Goal: Information Seeking & Learning: Check status

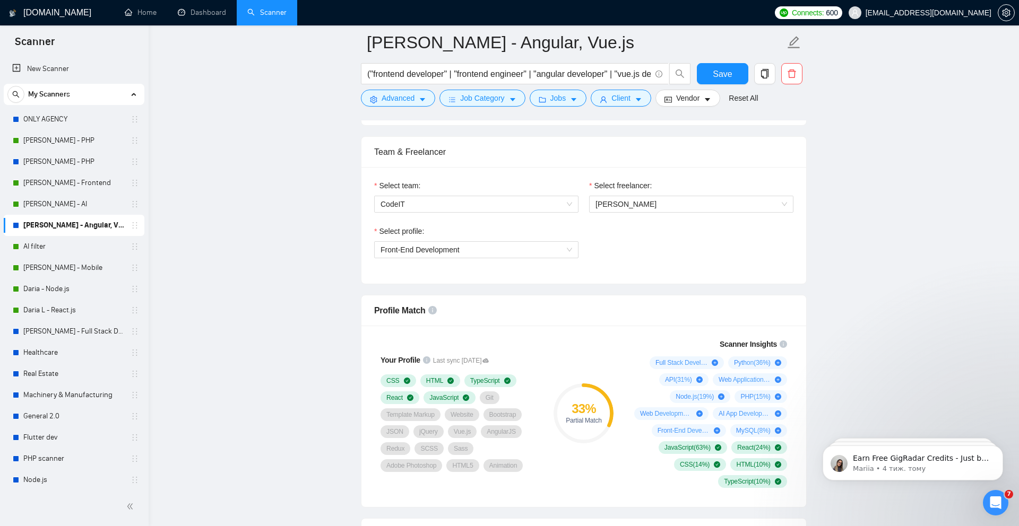
scroll to position [518, 0]
click at [421, 247] on span "Front-End Development" at bounding box center [419, 248] width 79 height 8
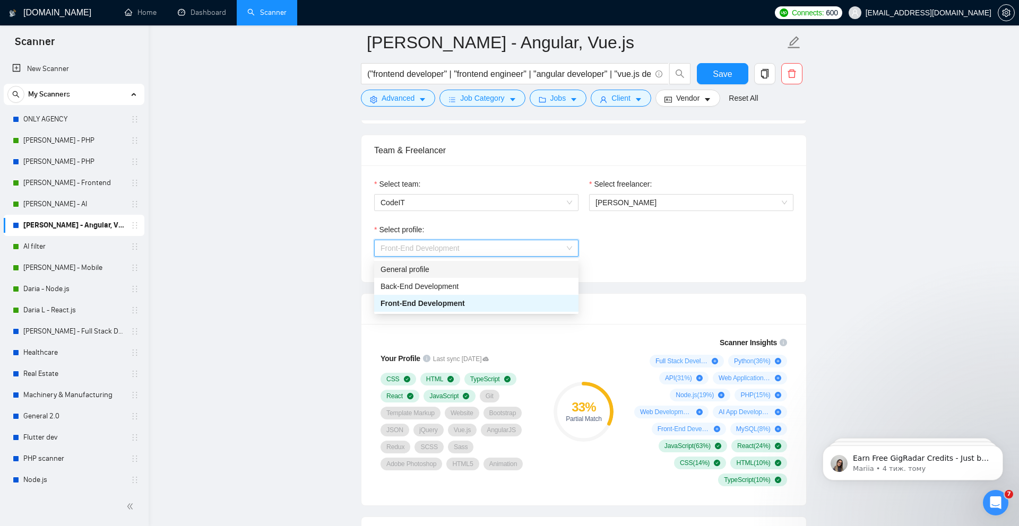
click at [657, 257] on div "Select profile: Front-End Development" at bounding box center [584, 247] width 430 height 46
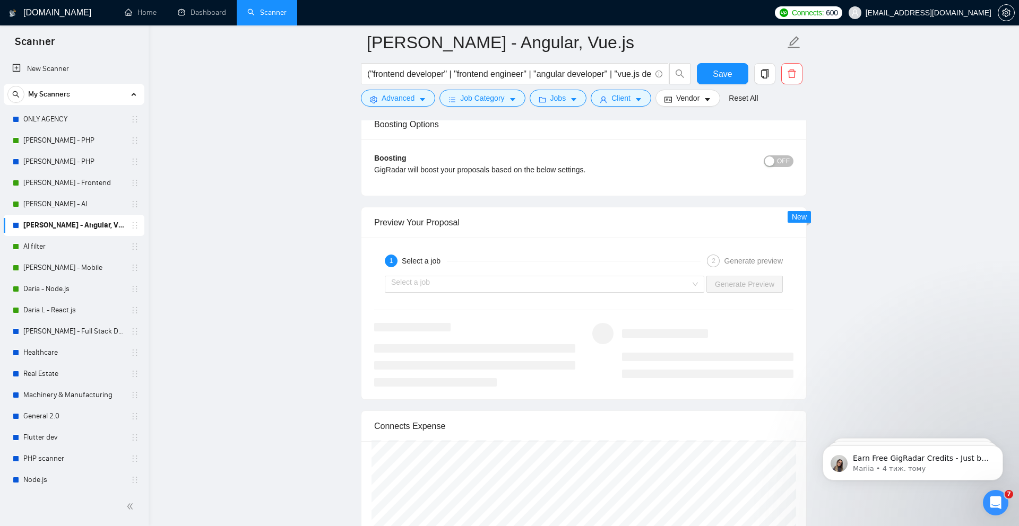
scroll to position [1890, 0]
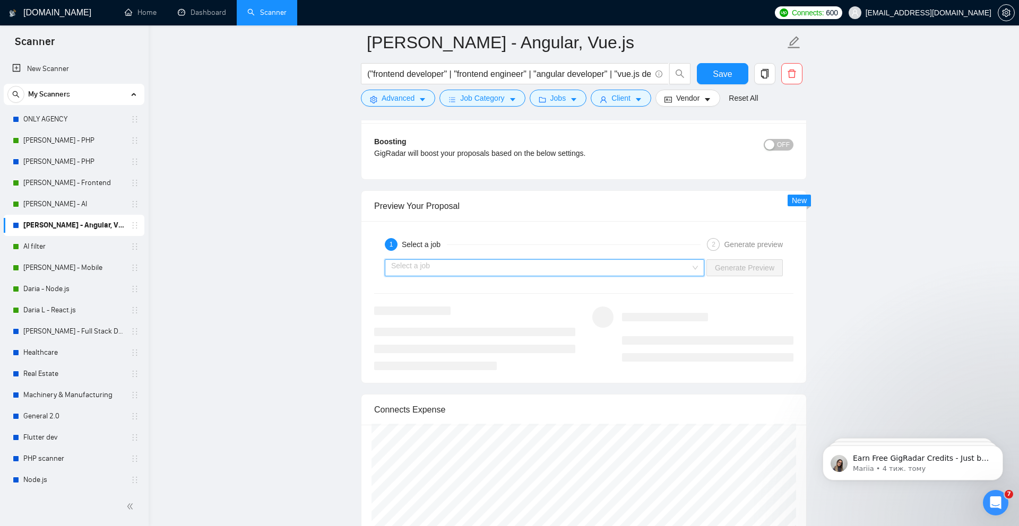
click at [456, 264] on input "search" at bounding box center [540, 268] width 299 height 16
drag, startPoint x: 541, startPoint y: 73, endPoint x: 374, endPoint y: 75, distance: 166.6
click at [374, 75] on input "("frontend developer" | "frontend engineer" | "angular developer" | "vue.js dev…" at bounding box center [508, 73] width 283 height 13
click at [466, 133] on div "Boosting GigRadar will boost your proposals based on the below settings. OFF Bo…" at bounding box center [583, 151] width 445 height 56
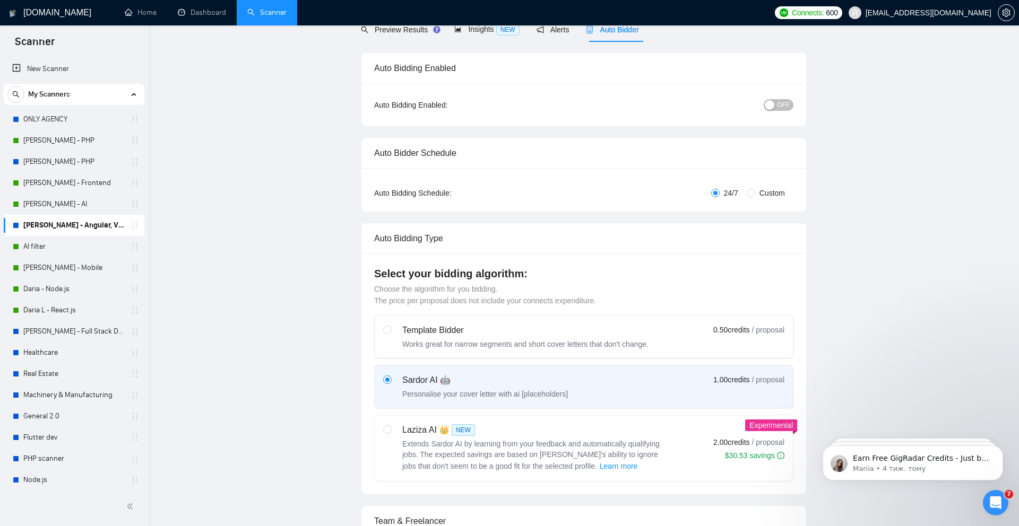
scroll to position [0, 0]
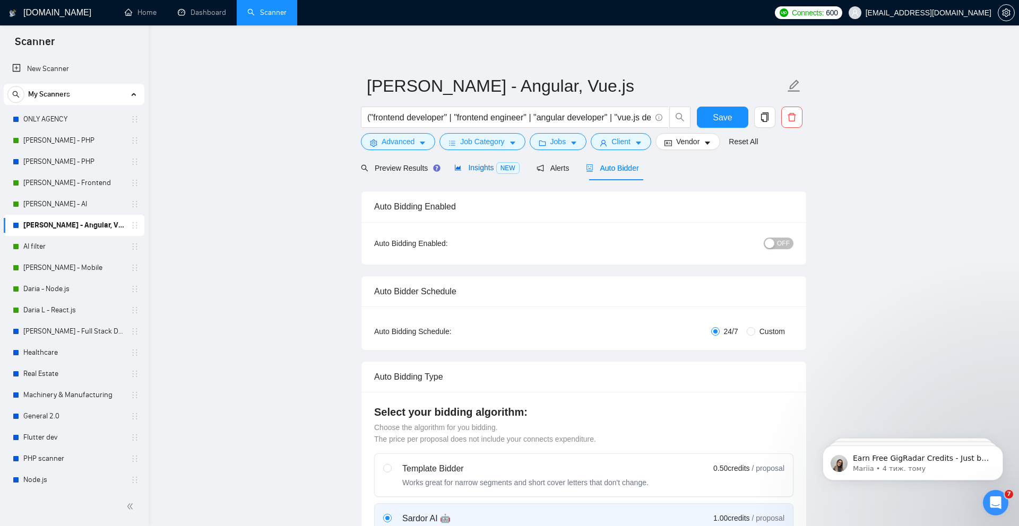
click at [469, 168] on span "Insights NEW" at bounding box center [486, 167] width 65 height 8
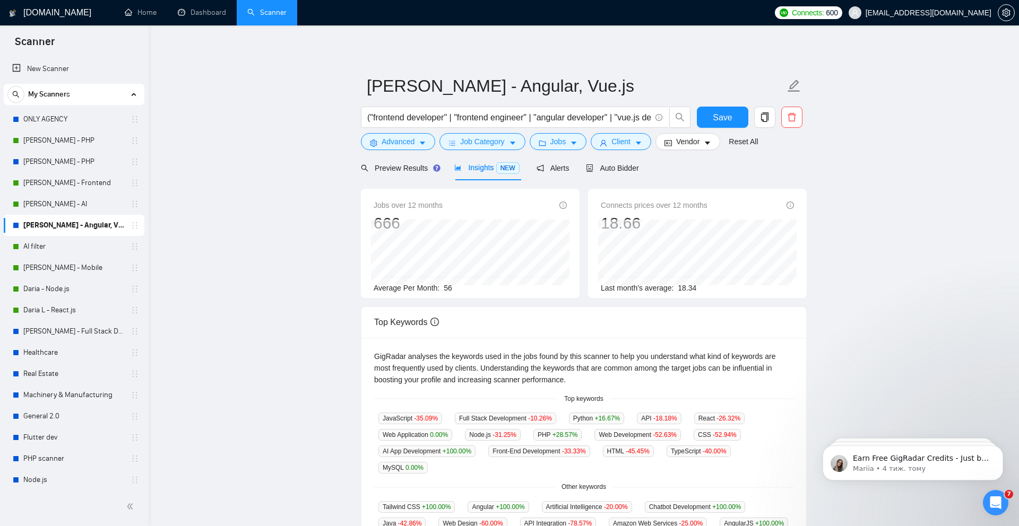
drag, startPoint x: 446, startPoint y: 290, endPoint x: 467, endPoint y: 290, distance: 21.2
click at [455, 290] on div "Average Per Month: 56" at bounding box center [470, 288] width 193 height 12
drag, startPoint x: 539, startPoint y: 116, endPoint x: 370, endPoint y: 116, distance: 168.7
click at [370, 116] on input "("frontend developer" | "frontend engineer" | "angular developer" | "vue.js dev…" at bounding box center [508, 117] width 283 height 13
click at [371, 113] on input "( "angular developer" | "vue.js developer" | "vue developer" | "angular" | "vue…" at bounding box center [508, 117] width 283 height 13
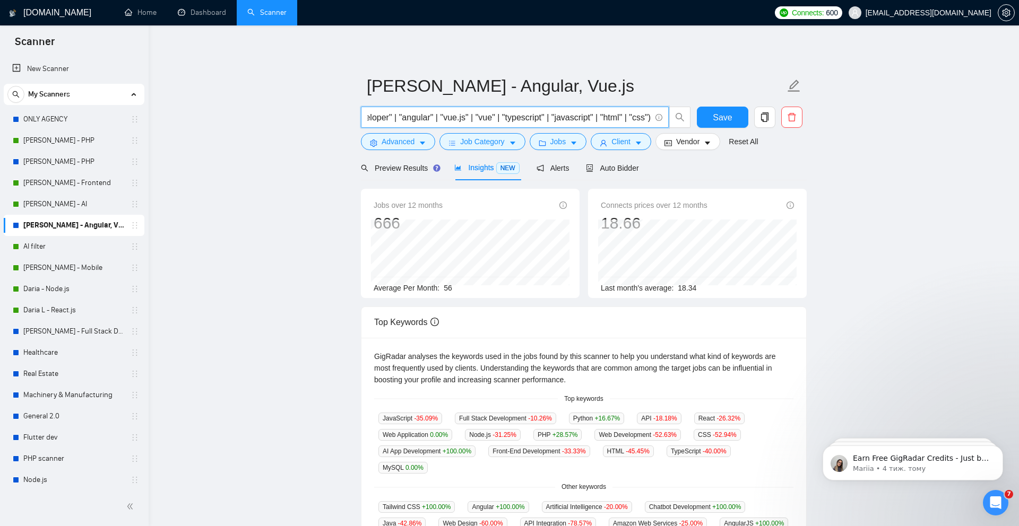
scroll to position [0, 216]
type input "("angular developer" | "vue.js developer" | "vue developer" | "angular" | "vue.…"
click at [621, 168] on span "Auto Bidder" at bounding box center [612, 168] width 53 height 8
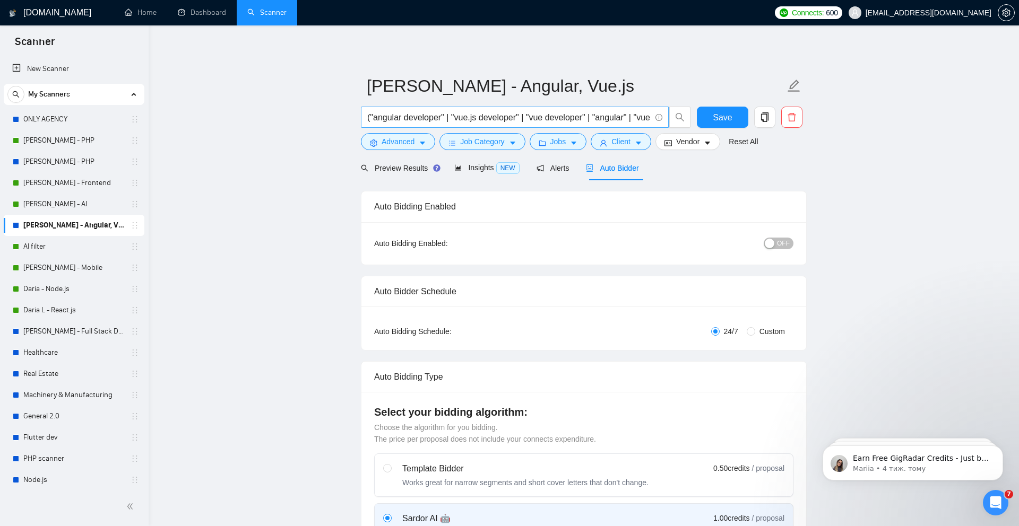
checkbox input "true"
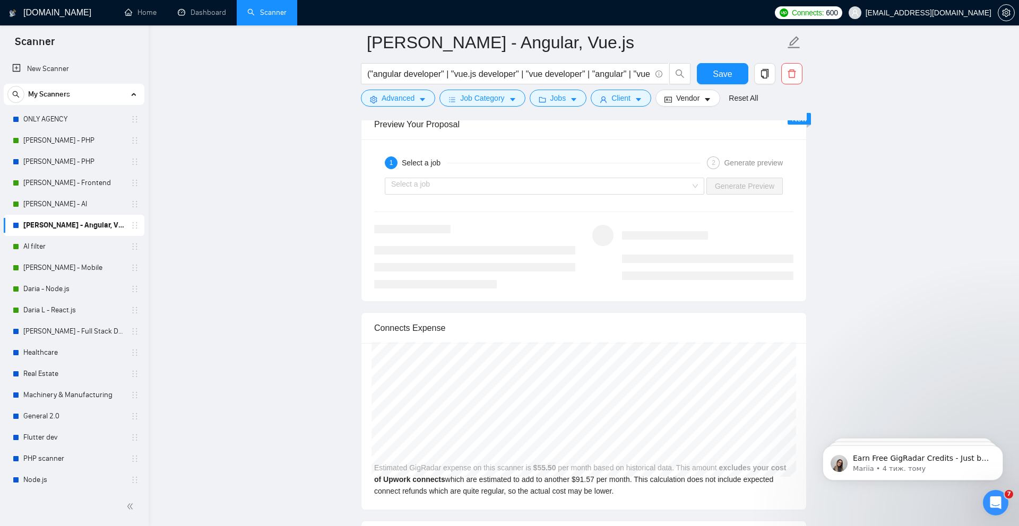
scroll to position [1972, 0]
click at [466, 177] on div "Select a job" at bounding box center [544, 185] width 319 height 17
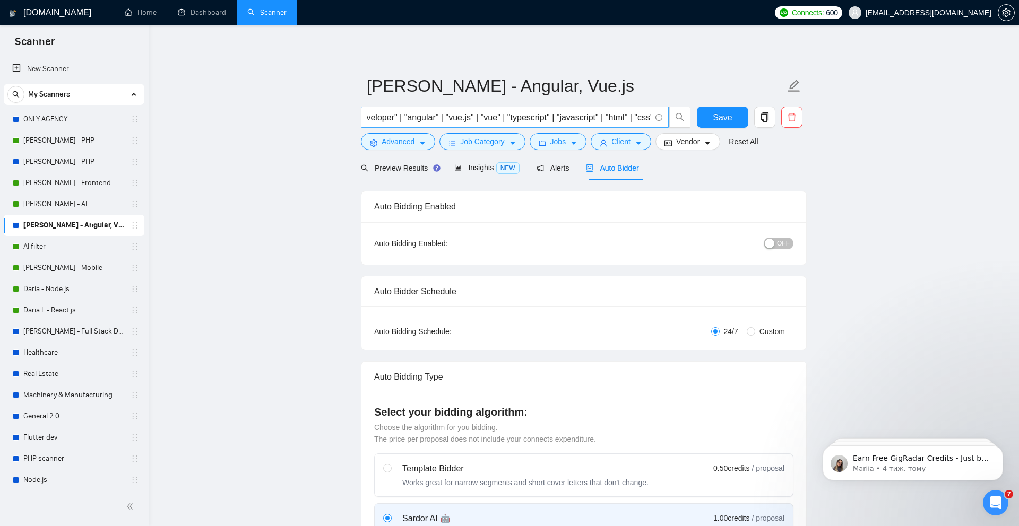
scroll to position [0, 216]
drag, startPoint x: 647, startPoint y: 117, endPoint x: 484, endPoint y: 118, distance: 162.4
click at [484, 118] on input "("angular developer" | "vue.js developer" | "vue developer" | "angular" | "vue.…" at bounding box center [508, 117] width 283 height 13
type input "("angular developer" | "vue.js developer" | "vue developer" | "angular" | "vue.…"
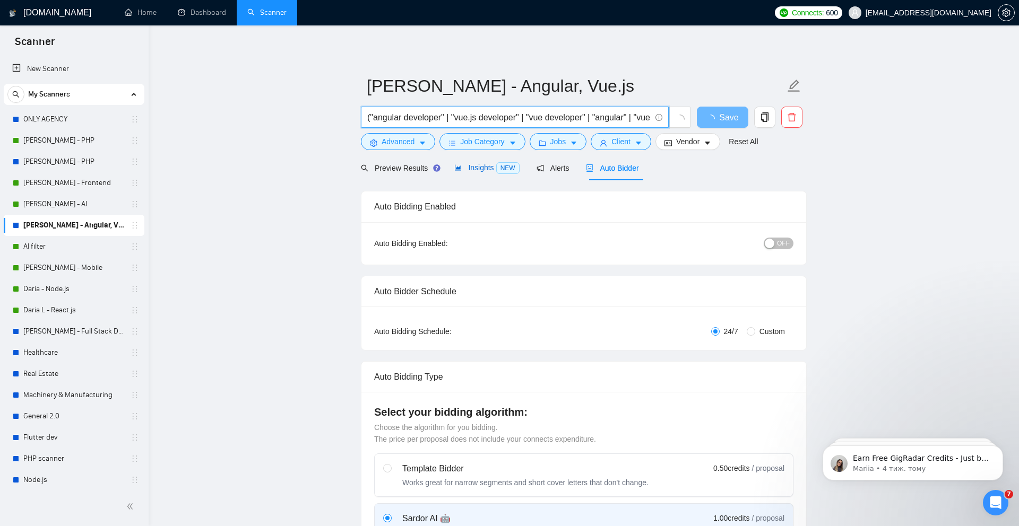
click at [479, 171] on span "Insights NEW" at bounding box center [486, 167] width 65 height 8
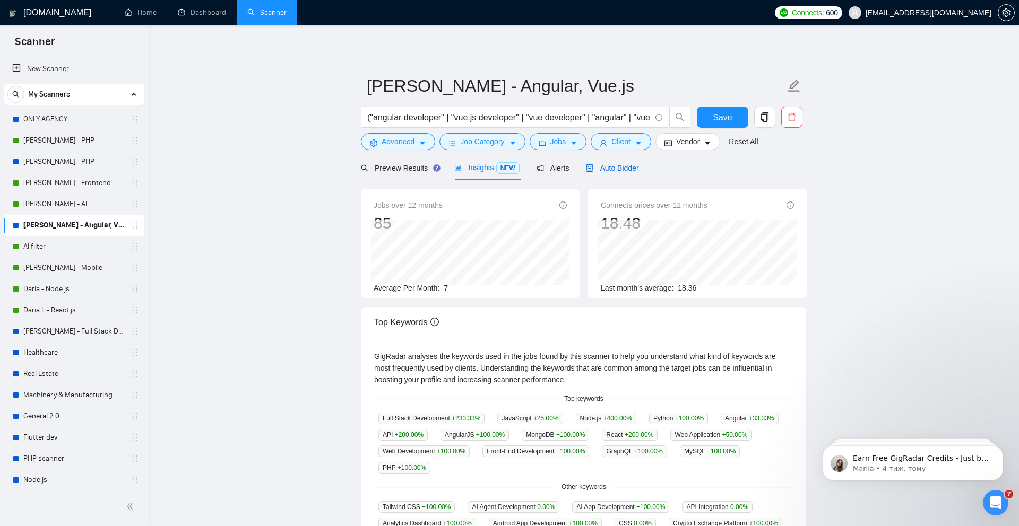
click at [622, 169] on span "Auto Bidder" at bounding box center [612, 168] width 53 height 8
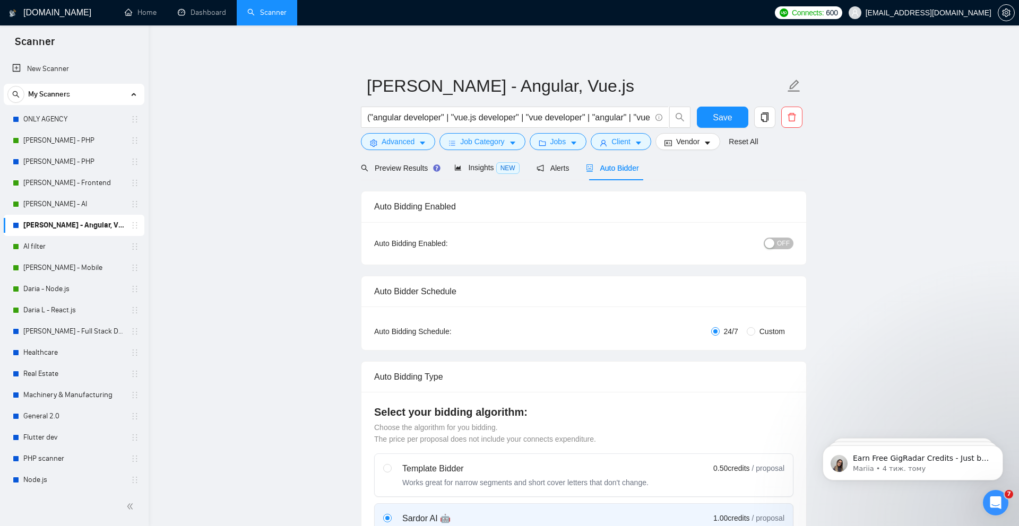
checkbox input "true"
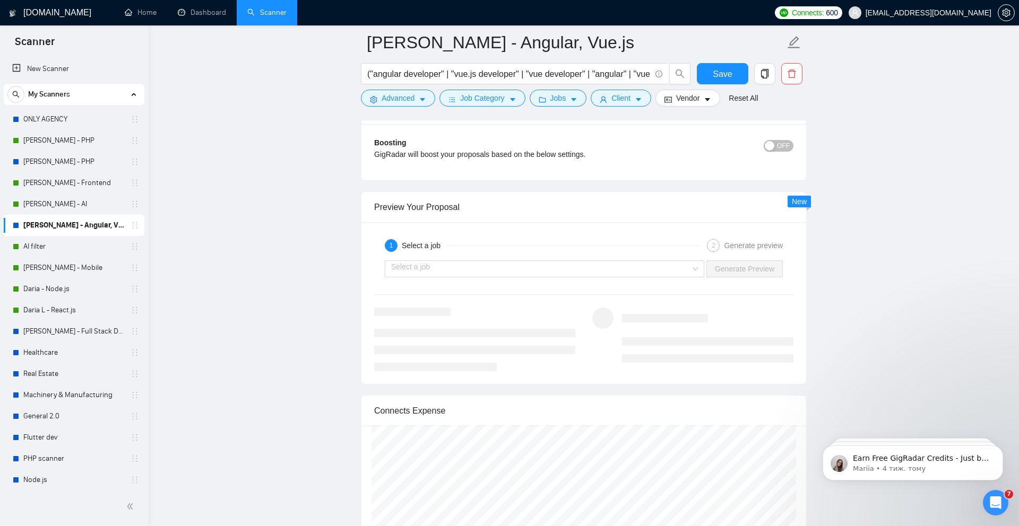
scroll to position [1903, 0]
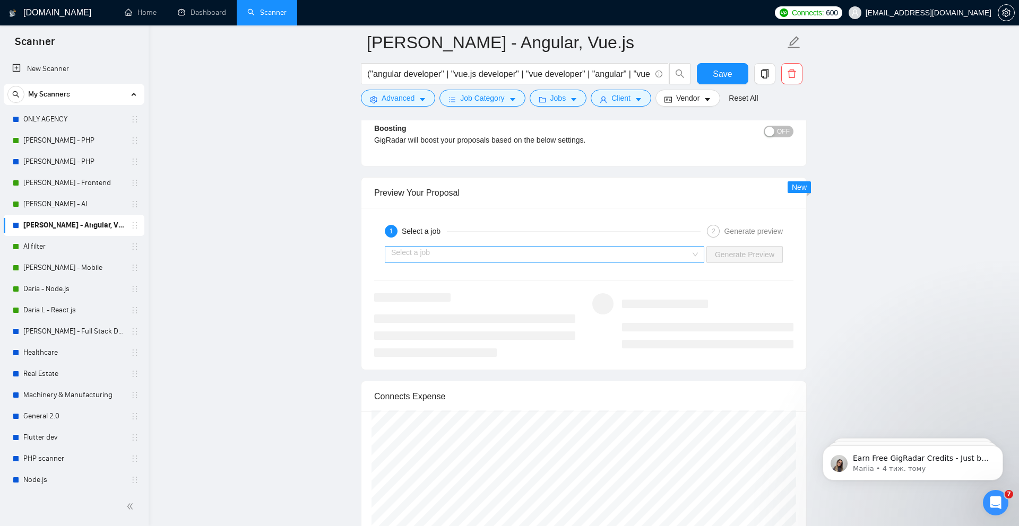
click at [484, 253] on input "search" at bounding box center [540, 255] width 299 height 16
click at [507, 257] on input "search" at bounding box center [540, 255] width 299 height 16
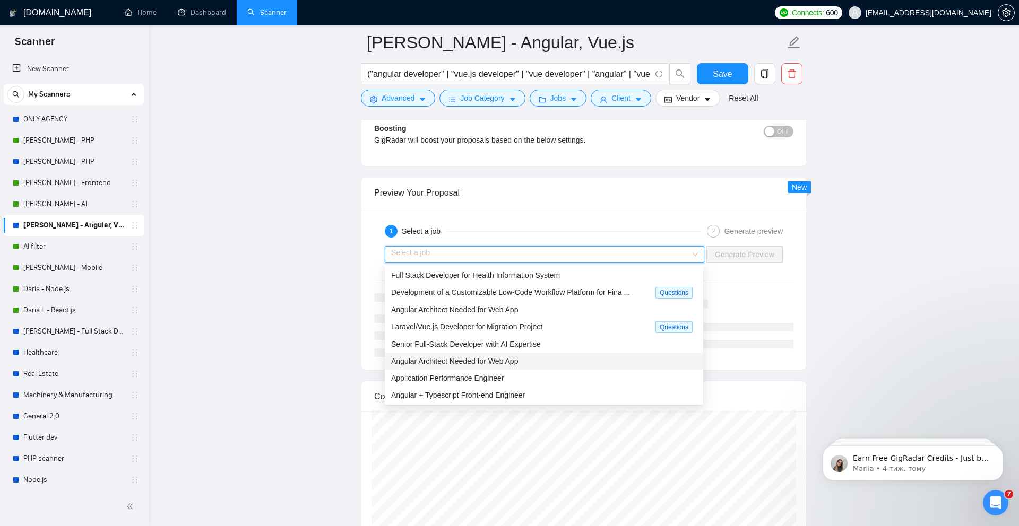
click at [628, 200] on div "Preview Your Proposal" at bounding box center [583, 193] width 419 height 30
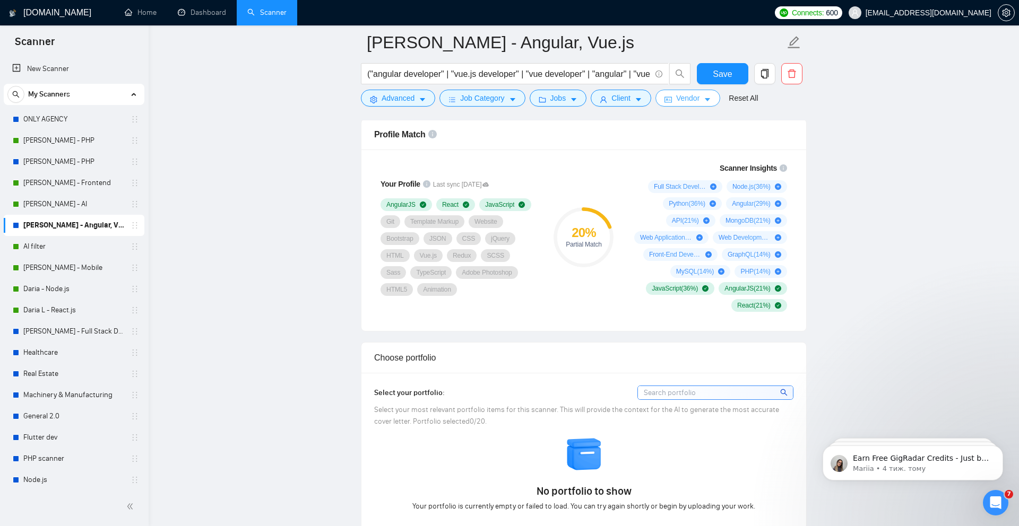
scroll to position [691, 0]
click at [718, 75] on span "Save" at bounding box center [722, 73] width 19 height 13
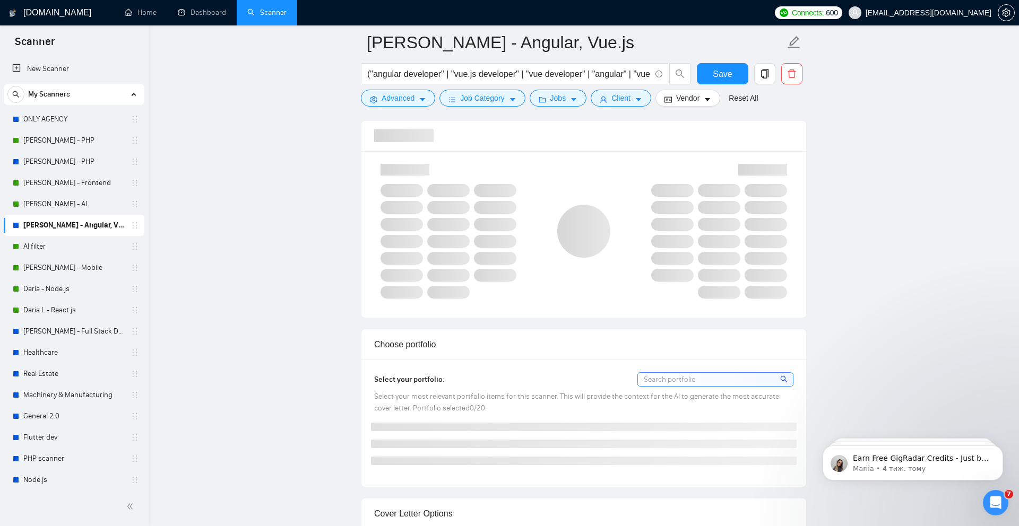
checkbox input "true"
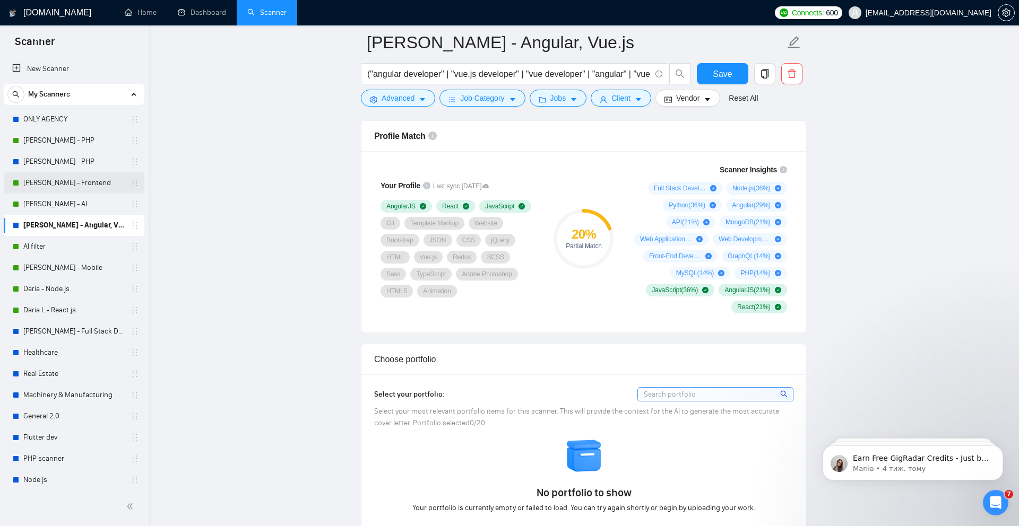
click at [57, 183] on link "[PERSON_NAME] - Frontend" at bounding box center [73, 182] width 101 height 21
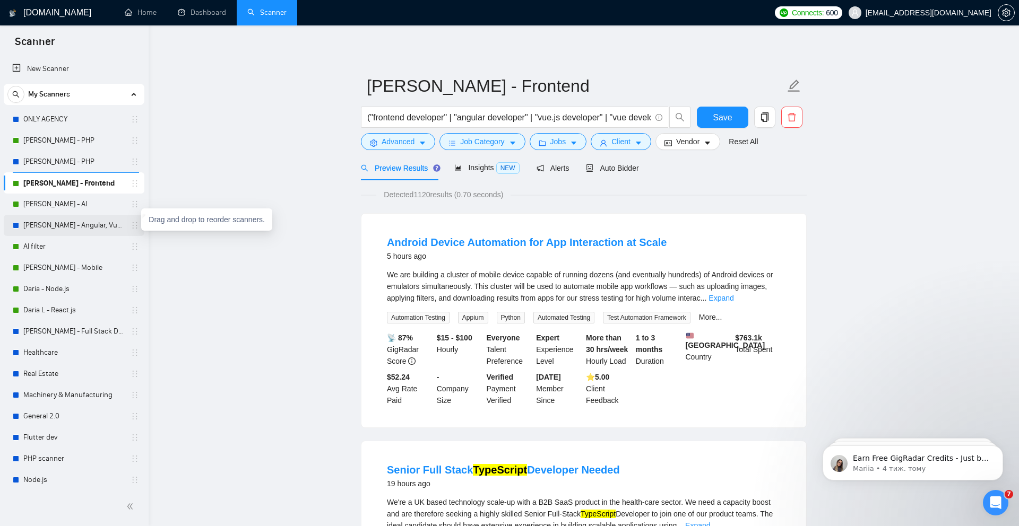
drag, startPoint x: 132, startPoint y: 227, endPoint x: 126, endPoint y: 188, distance: 38.6
click at [487, 167] on span "Insights NEW" at bounding box center [486, 167] width 65 height 8
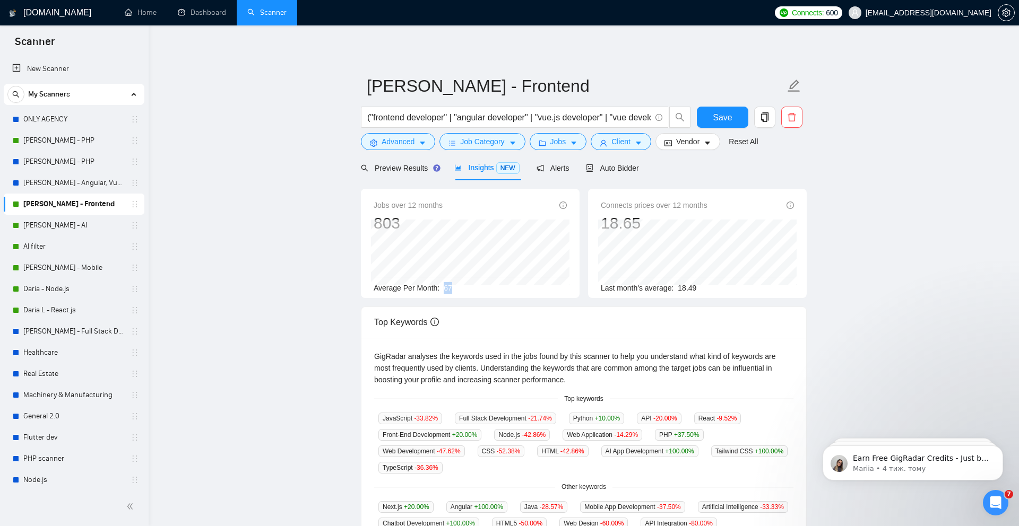
drag, startPoint x: 446, startPoint y: 289, endPoint x: 486, endPoint y: 289, distance: 39.8
click at [484, 289] on div "Average Per Month: 67" at bounding box center [470, 288] width 193 height 12
click at [616, 169] on span "Auto Bidder" at bounding box center [612, 168] width 53 height 8
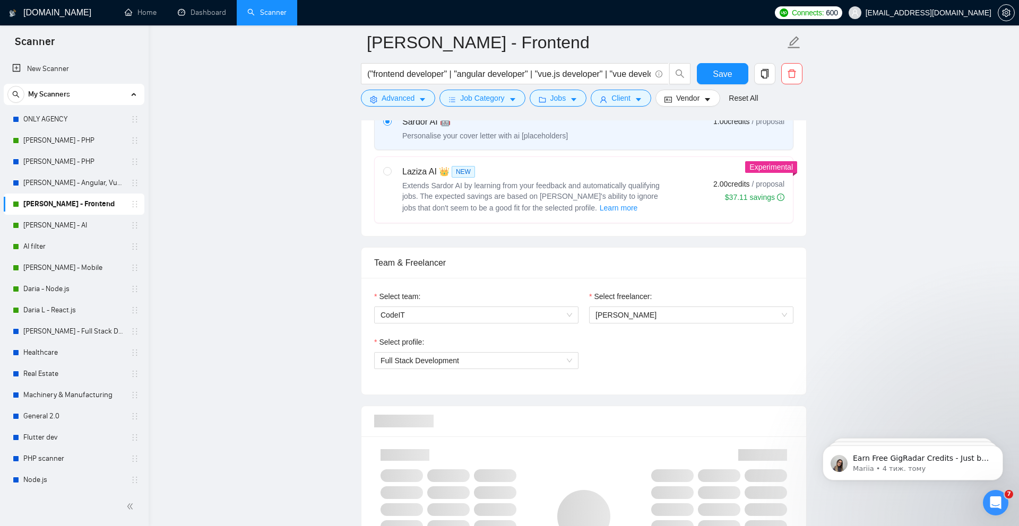
scroll to position [599, 0]
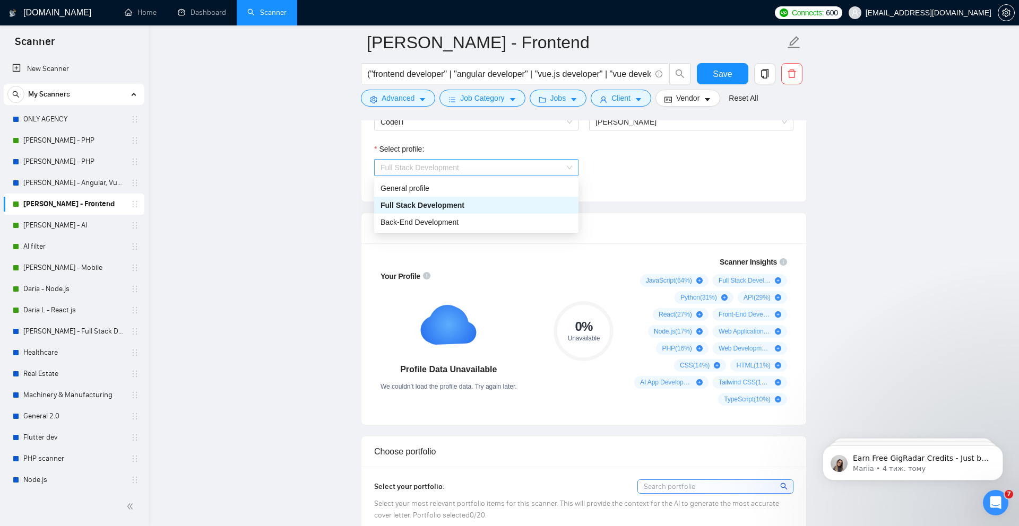
click at [523, 164] on span "Full Stack Development" at bounding box center [476, 168] width 192 height 16
click at [656, 158] on div "Select profile: Full Stack Development" at bounding box center [584, 166] width 430 height 46
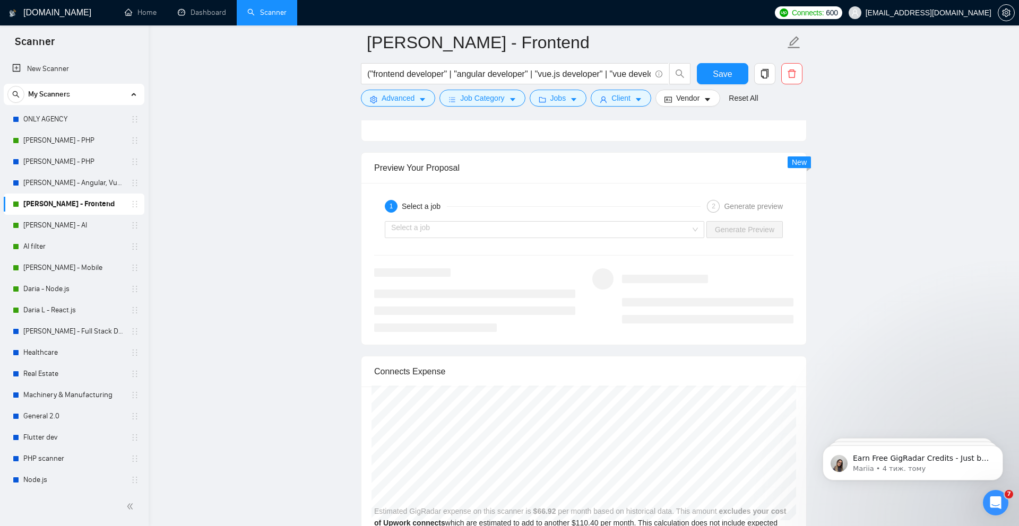
scroll to position [1928, 0]
click at [624, 226] on input "search" at bounding box center [540, 229] width 299 height 16
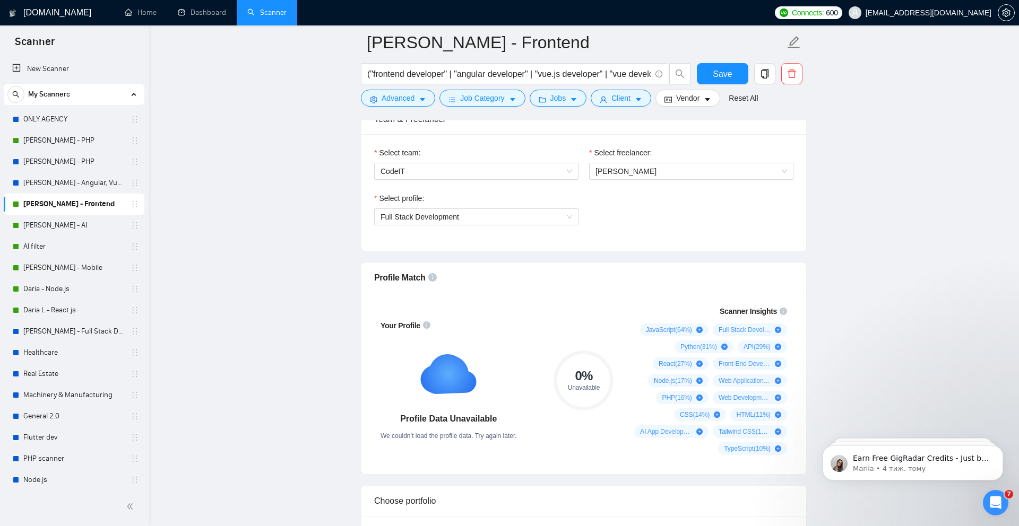
scroll to position [544, 0]
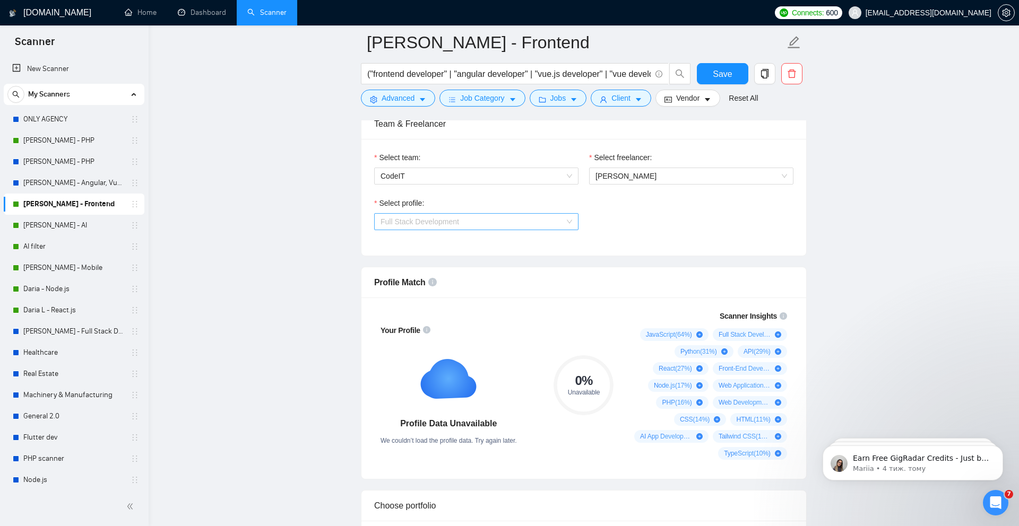
click at [413, 224] on span "Full Stack Development" at bounding box center [419, 222] width 79 height 8
click at [605, 74] on input "("frontend developer" | "angular developer" | "vue.js developer" | "vue develop…" at bounding box center [508, 73] width 283 height 13
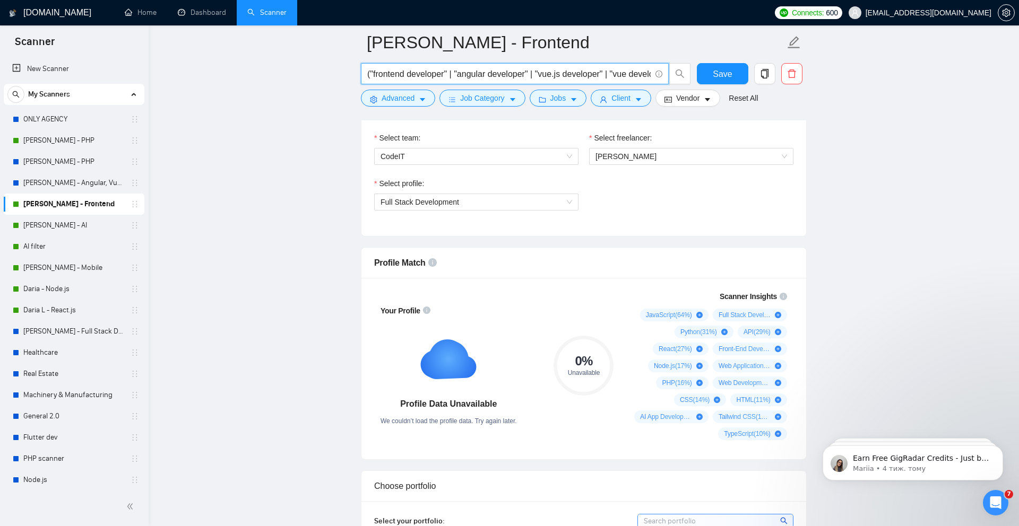
scroll to position [474, 0]
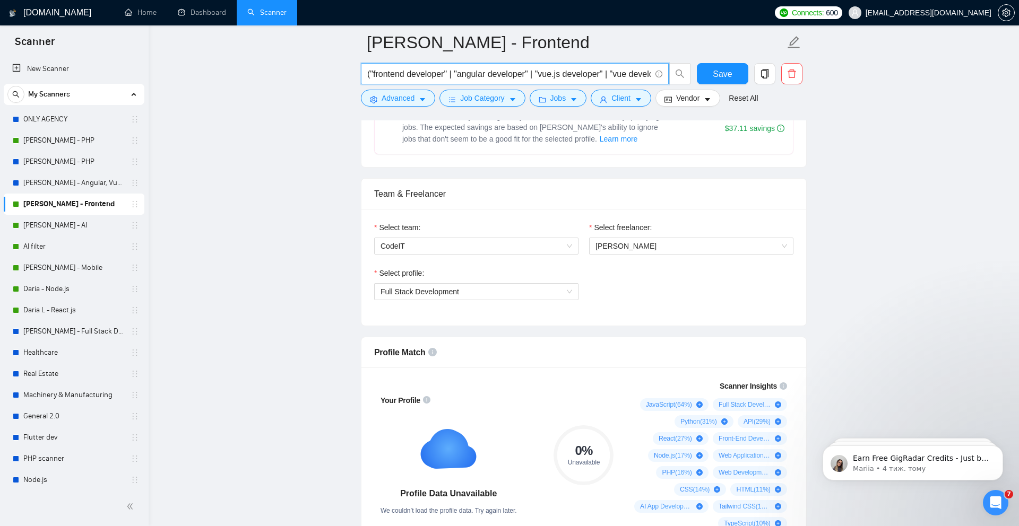
drag, startPoint x: 452, startPoint y: 72, endPoint x: 344, endPoint y: 72, distance: 107.2
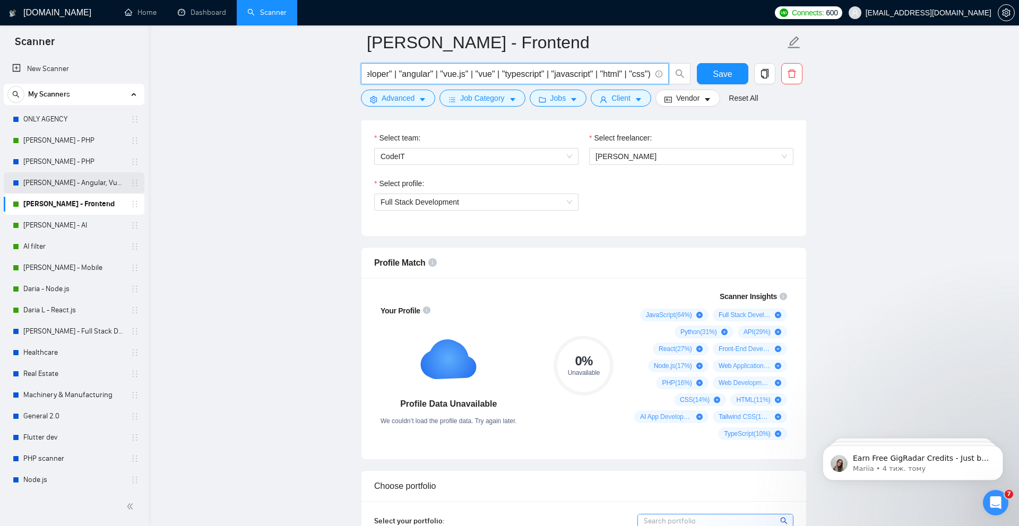
scroll to position [0, 0]
click at [68, 186] on link "[PERSON_NAME] - Angular, Vue.js" at bounding box center [73, 182] width 101 height 21
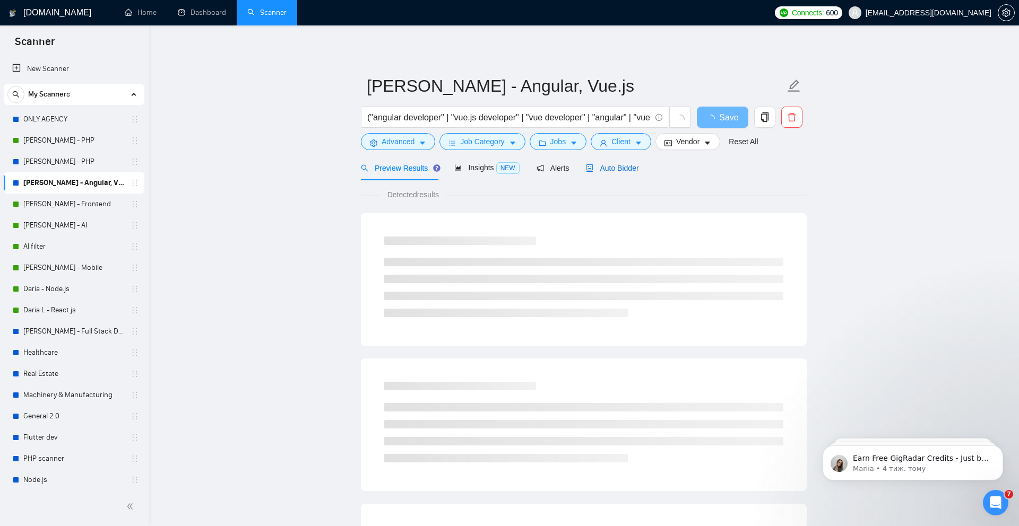
click at [614, 174] on div "Auto Bidder" at bounding box center [612, 168] width 53 height 12
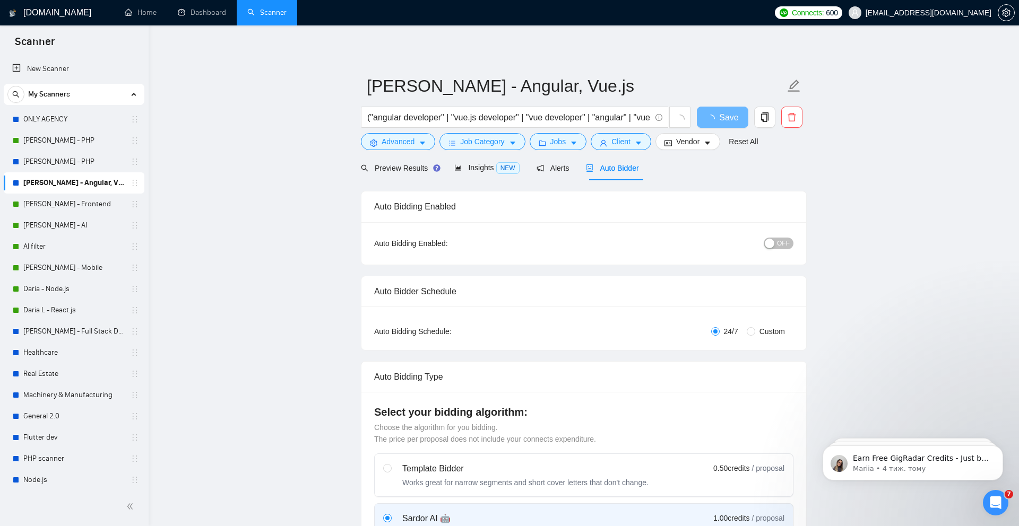
checkbox input "true"
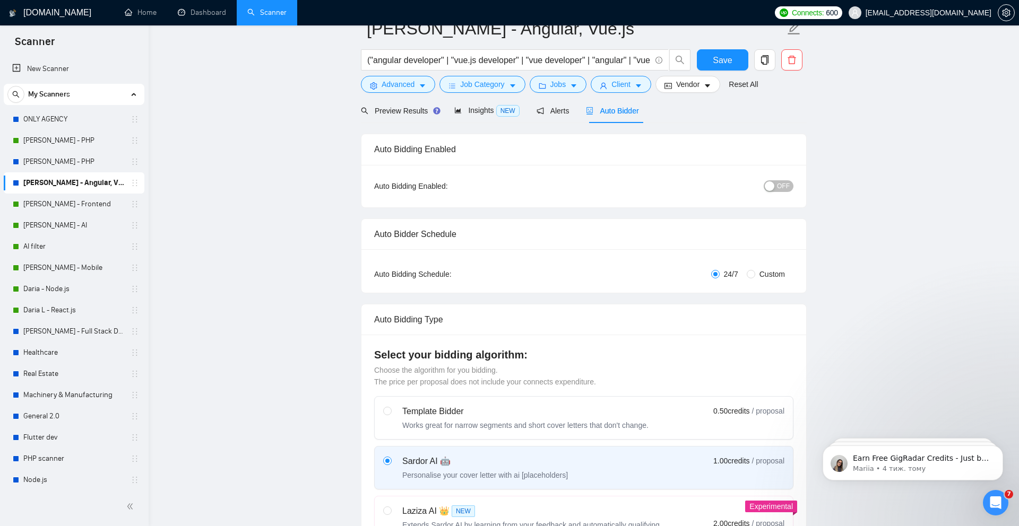
scroll to position [22, 0]
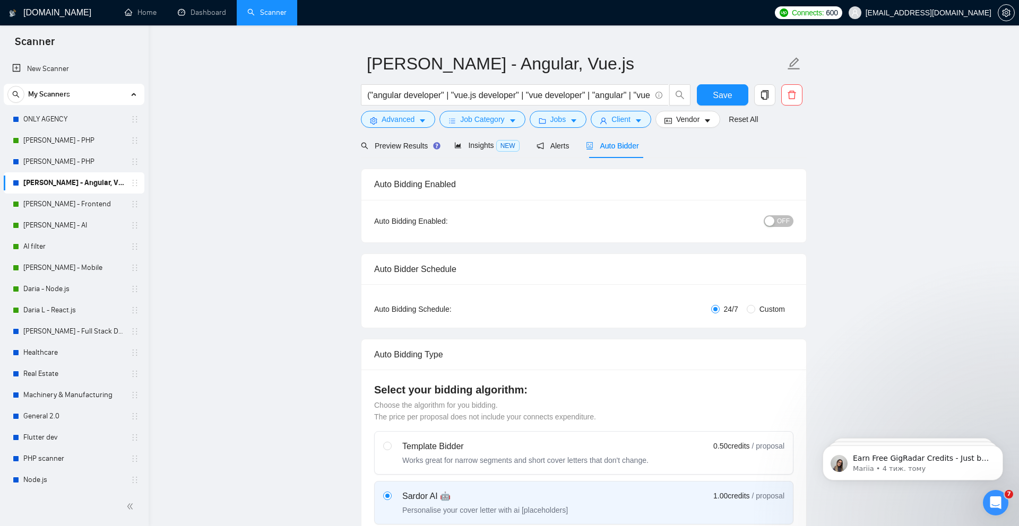
click at [783, 219] on span "OFF" at bounding box center [783, 221] width 13 height 12
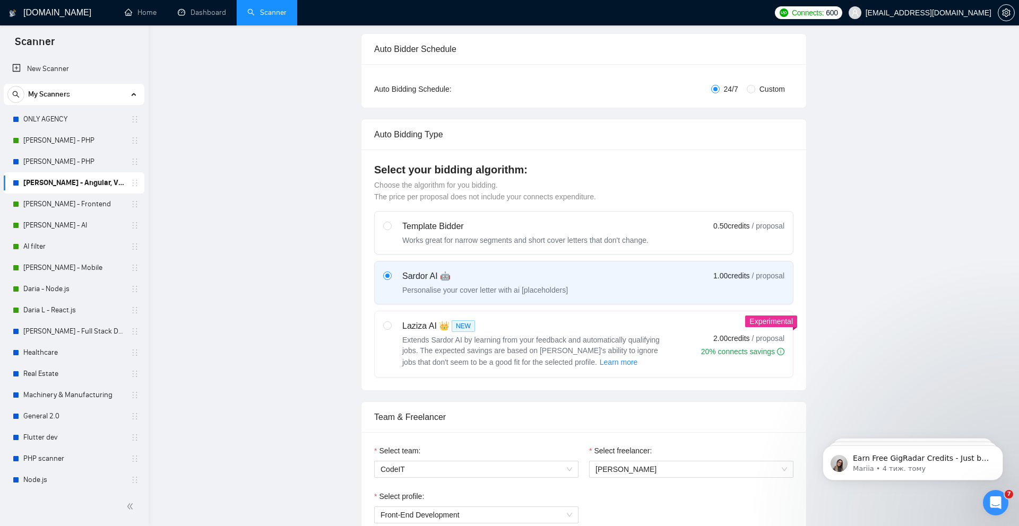
scroll to position [0, 0]
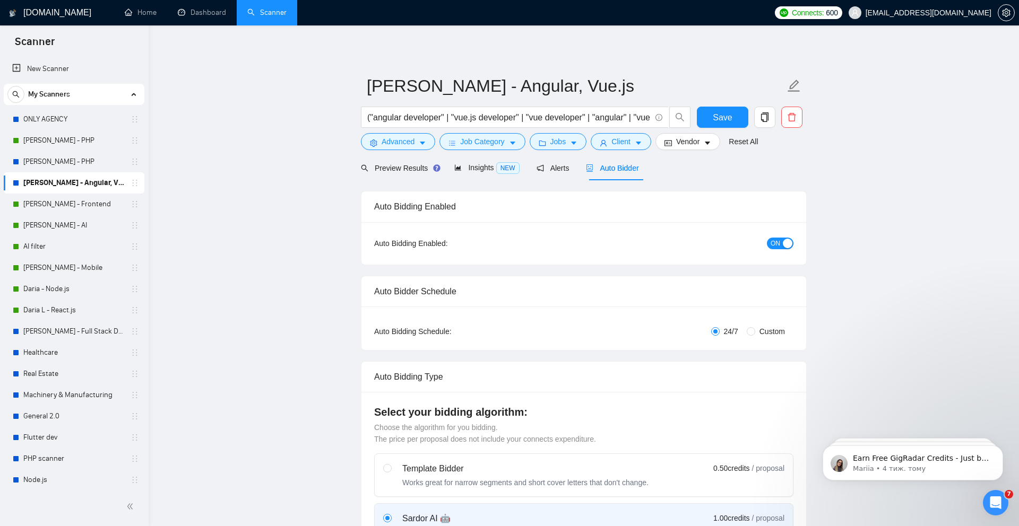
click at [723, 72] on span "[PERSON_NAME] - Angular, Vue.js" at bounding box center [584, 85] width 446 height 33
click at [715, 118] on span "Save" at bounding box center [722, 117] width 19 height 13
checkbox input "true"
click at [91, 138] on link "[PERSON_NAME] - PHP" at bounding box center [73, 140] width 101 height 21
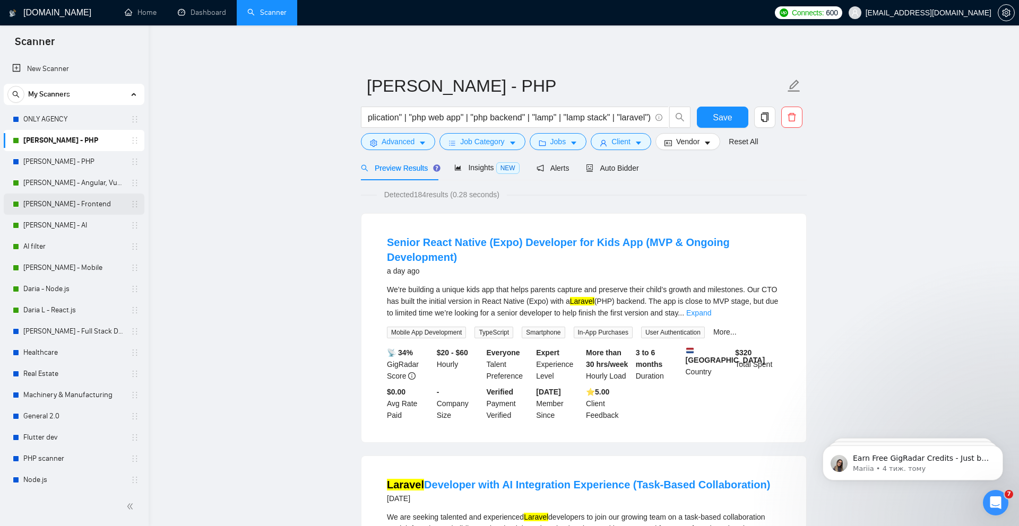
click at [85, 203] on link "[PERSON_NAME] - Frontend" at bounding box center [73, 204] width 101 height 21
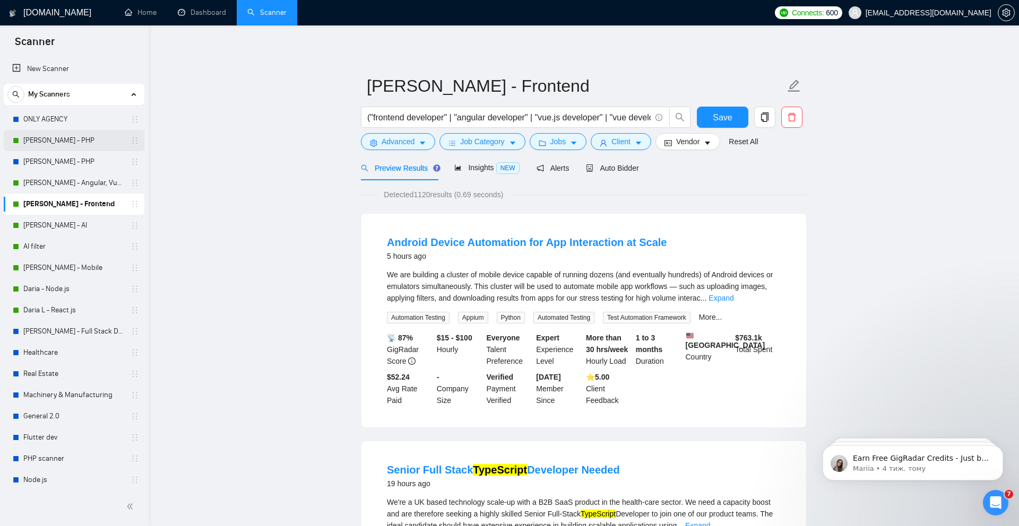
click at [83, 142] on link "[PERSON_NAME] - PHP" at bounding box center [73, 140] width 101 height 21
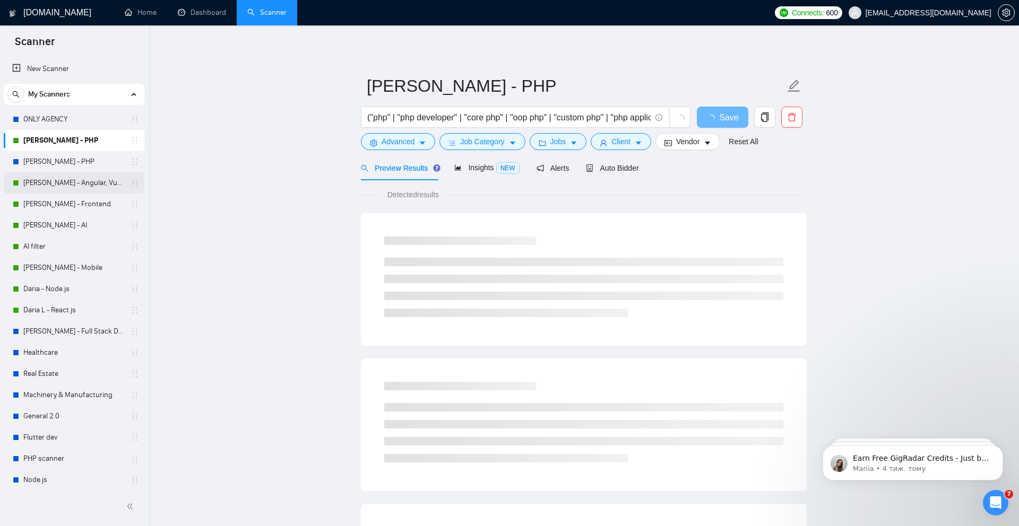
click at [82, 183] on link "[PERSON_NAME] - Angular, Vue.js" at bounding box center [73, 182] width 101 height 21
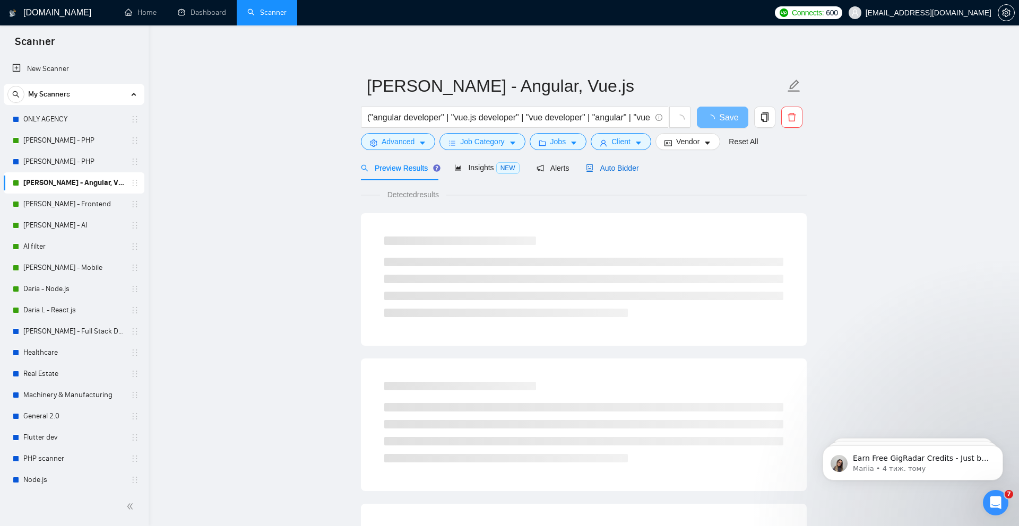
click at [611, 169] on span "Auto Bidder" at bounding box center [612, 168] width 53 height 8
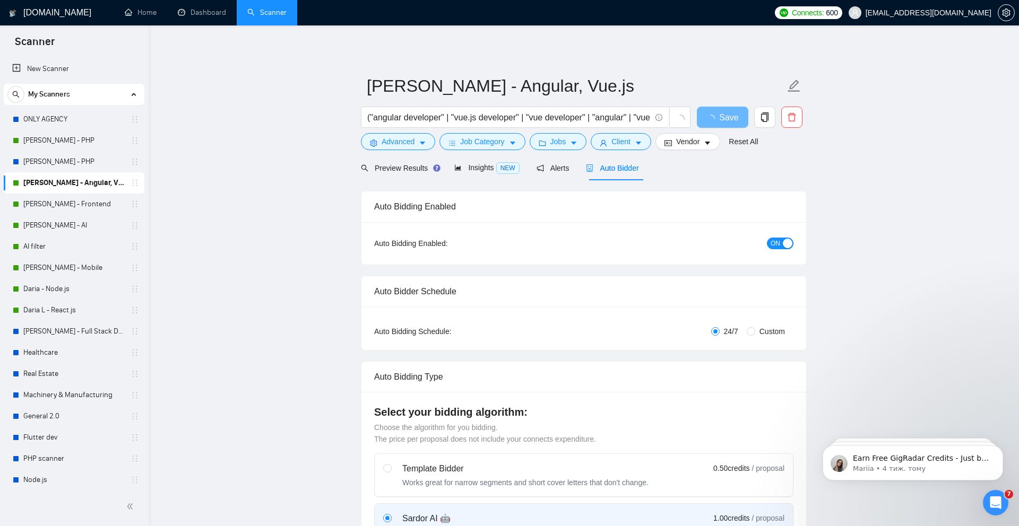
checkbox input "true"
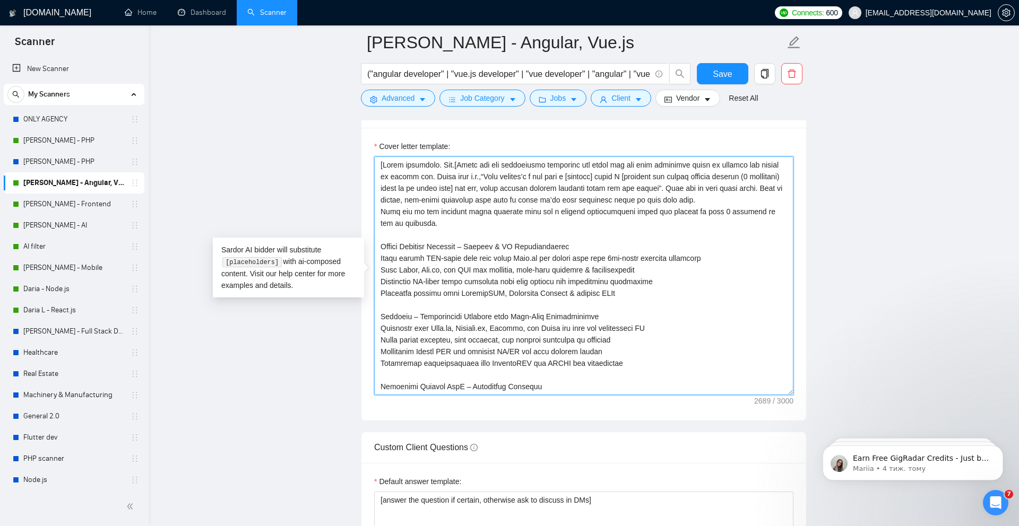
drag, startPoint x: 574, startPoint y: 352, endPoint x: 381, endPoint y: 144, distance: 283.9
click at [381, 144] on div "Cover letter template:" at bounding box center [583, 268] width 419 height 255
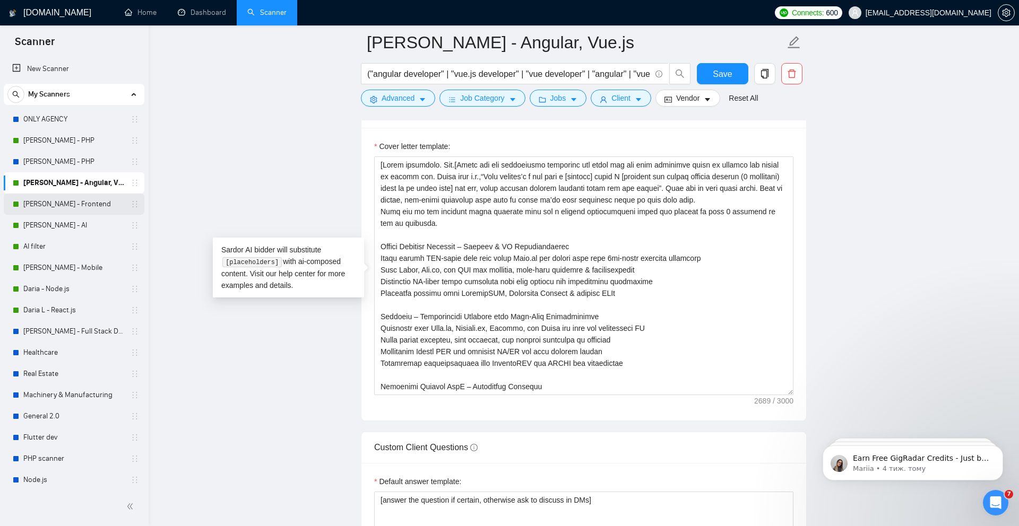
click at [77, 206] on link "[PERSON_NAME] - Frontend" at bounding box center [73, 204] width 101 height 21
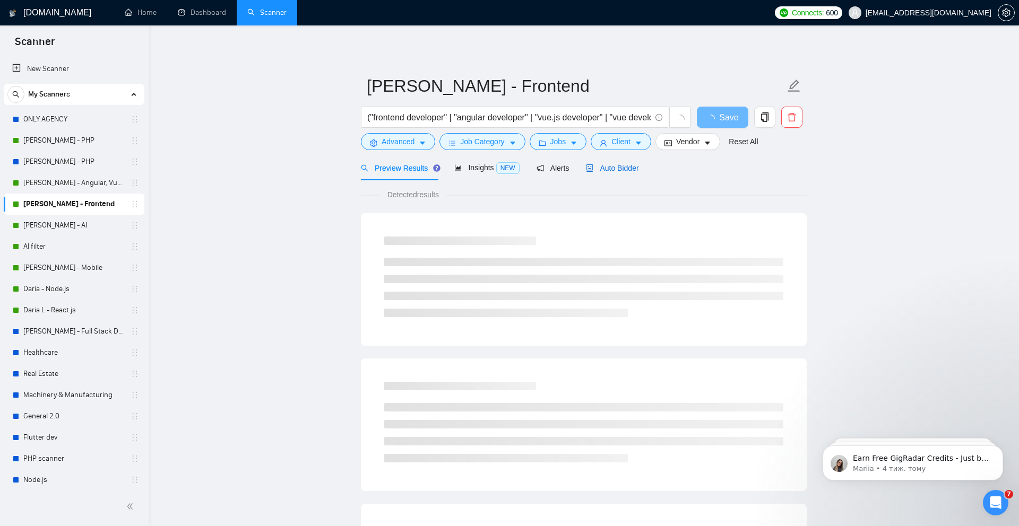
click at [618, 169] on span "Auto Bidder" at bounding box center [612, 168] width 53 height 8
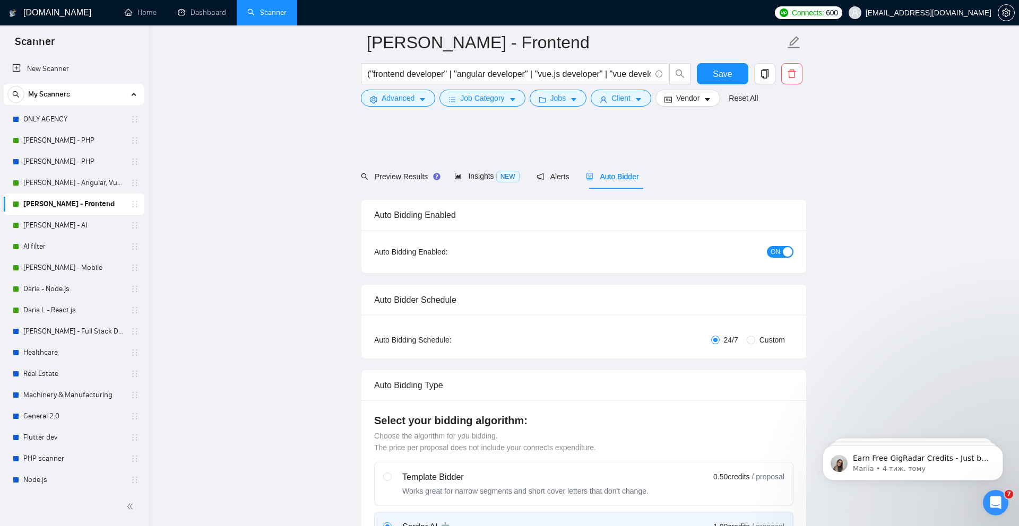
scroll to position [1053, 0]
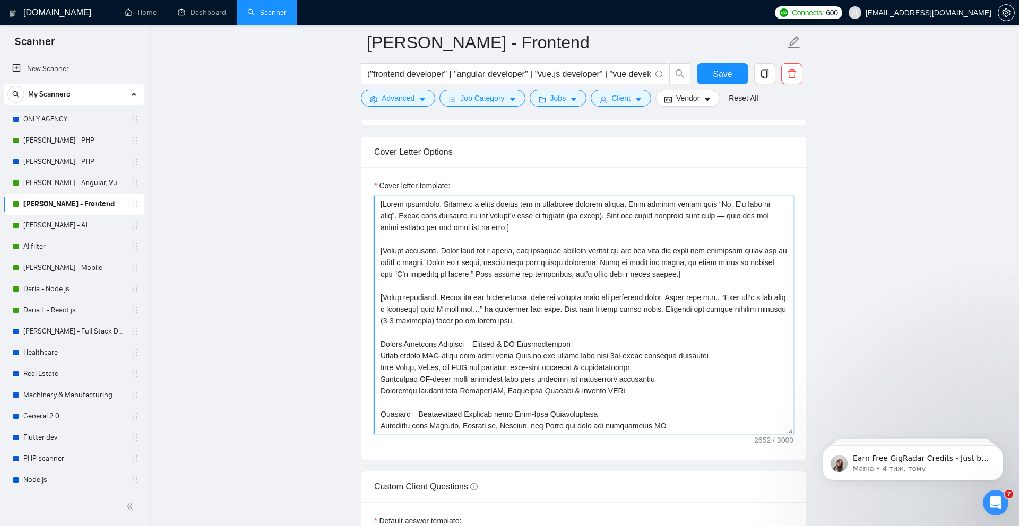
drag, startPoint x: 597, startPoint y: 377, endPoint x: 612, endPoint y: 349, distance: 31.6
click at [597, 377] on textarea "Cover letter template:" at bounding box center [583, 315] width 419 height 239
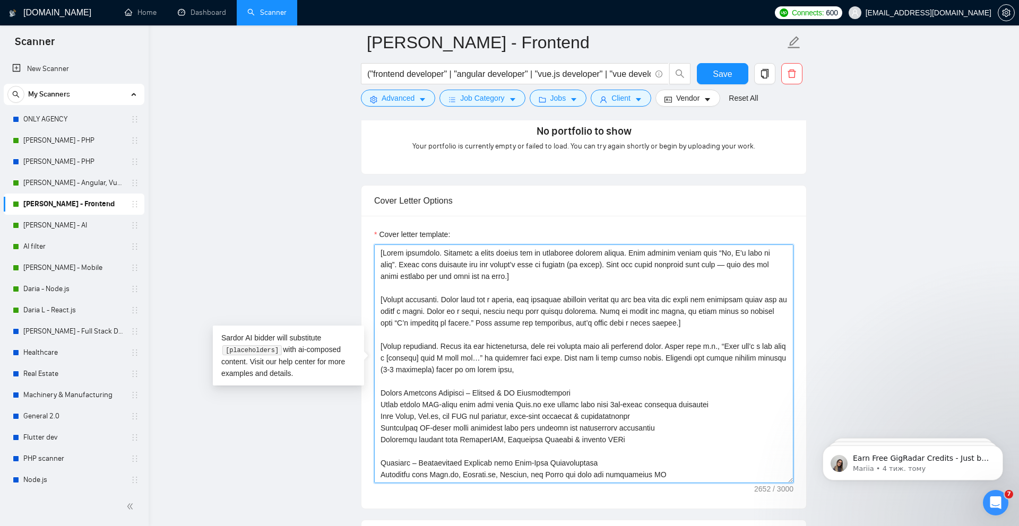
scroll to position [1075, 0]
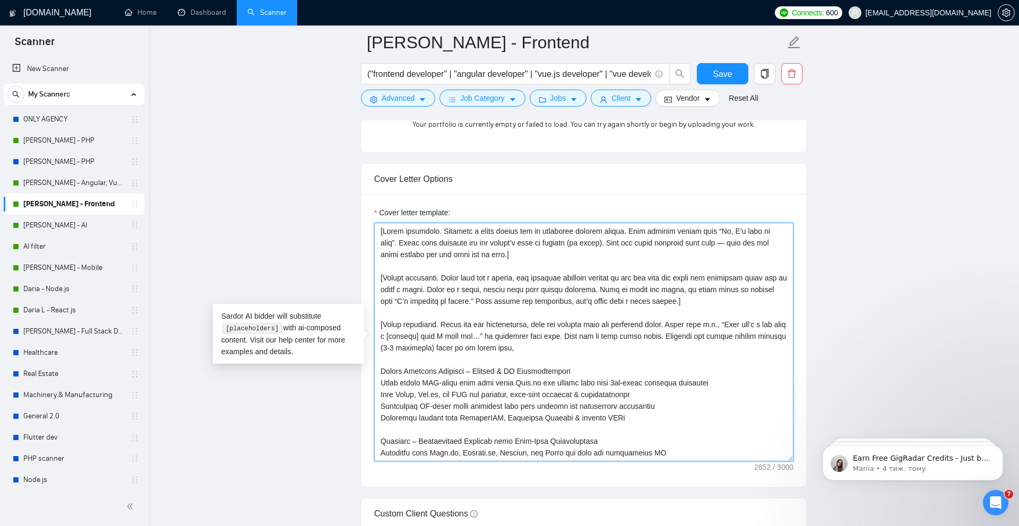
paste textarea "Lor.[Ipsum dol sit ametconsect adipiscin eli seddo eiu tem inci utlaboree dolor…"
type textarea "[Lorem ipsumdolo. Sit.[Ametc adi eli seddoeiusmo temporinc utl etdol mag ali en…"
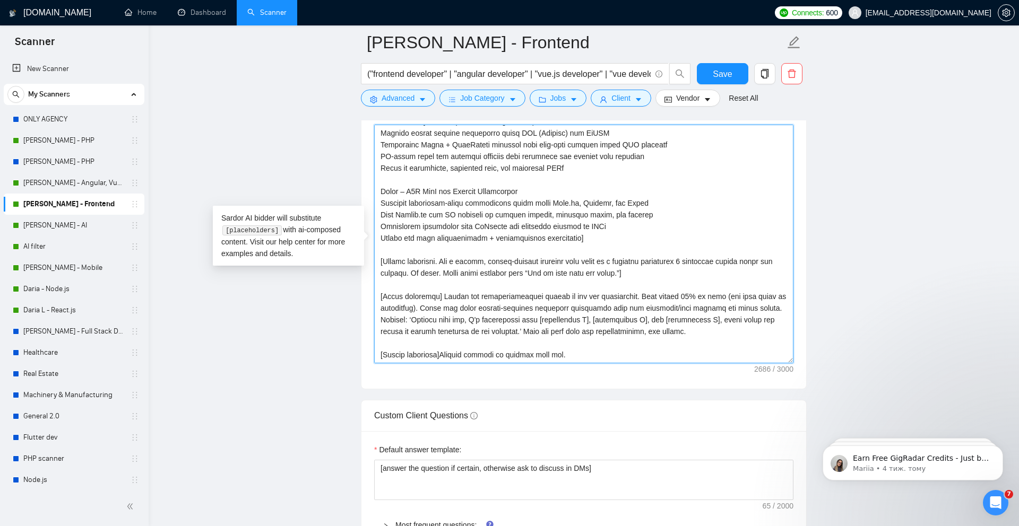
scroll to position [1180, 0]
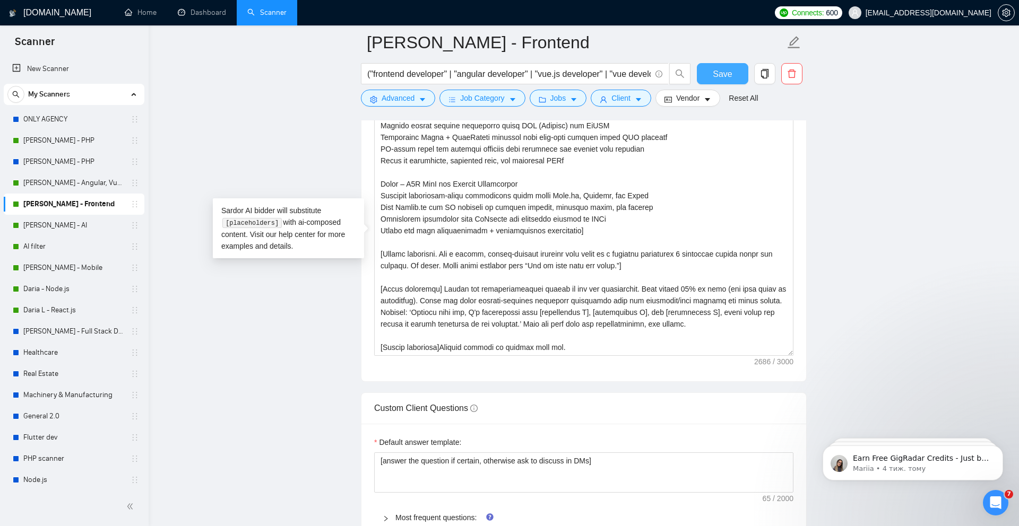
click at [716, 72] on span "Save" at bounding box center [722, 73] width 19 height 13
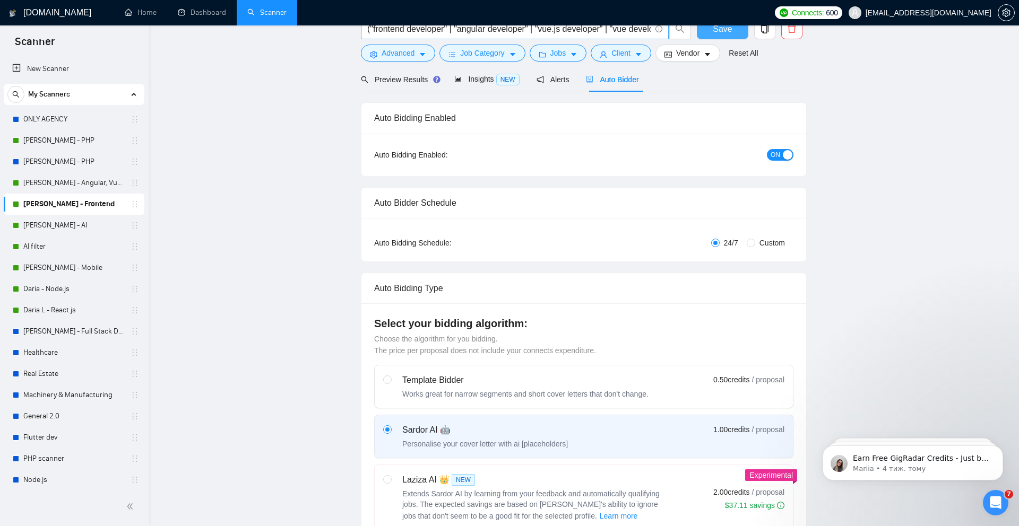
scroll to position [32, 0]
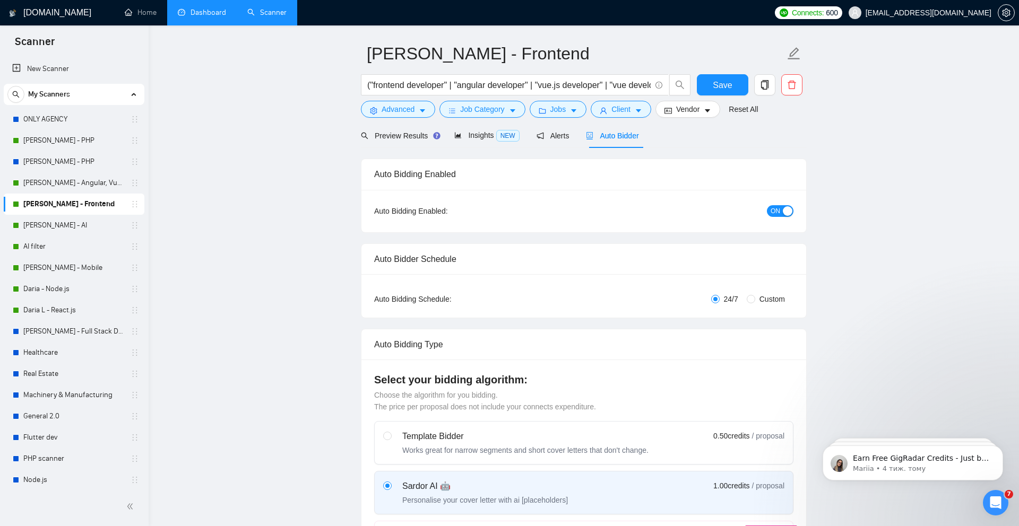
click at [205, 12] on link "Dashboard" at bounding box center [202, 12] width 48 height 9
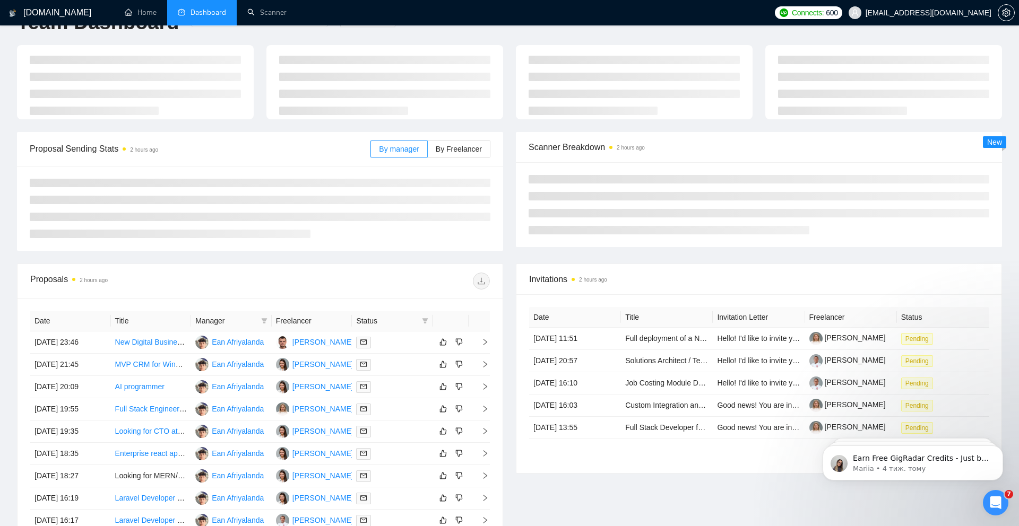
type input "[DATE]"
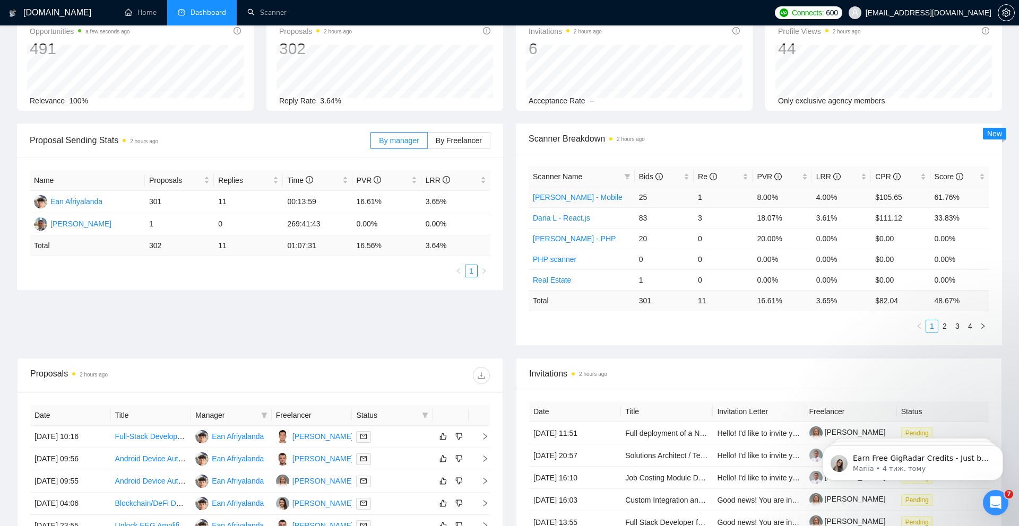
scroll to position [60, 0]
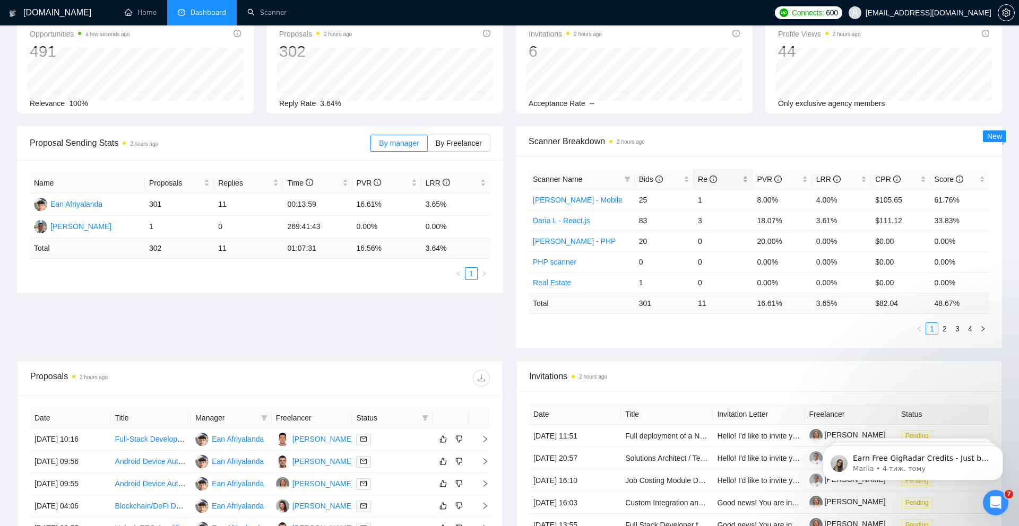
click at [699, 179] on span "Re" at bounding box center [707, 179] width 19 height 8
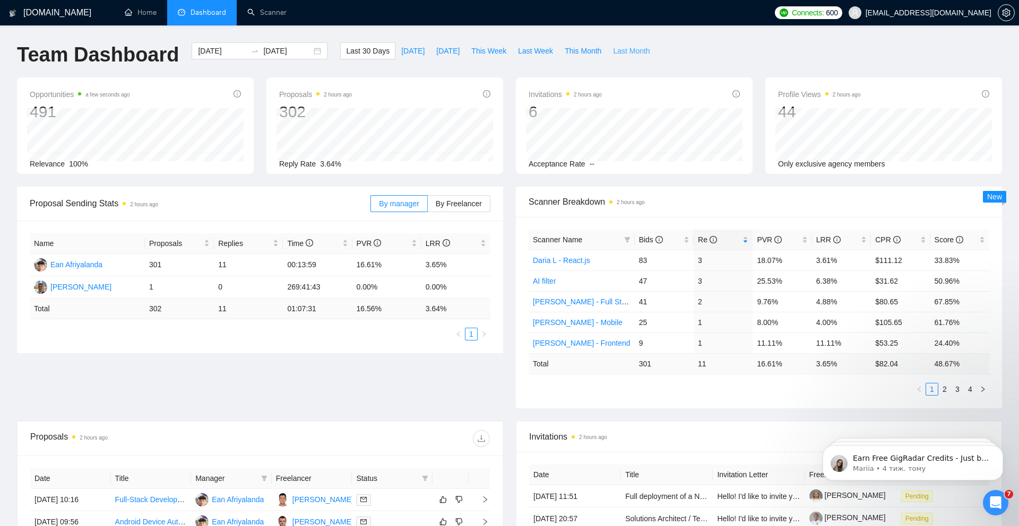
click at [633, 52] on span "Last Month" at bounding box center [631, 51] width 37 height 12
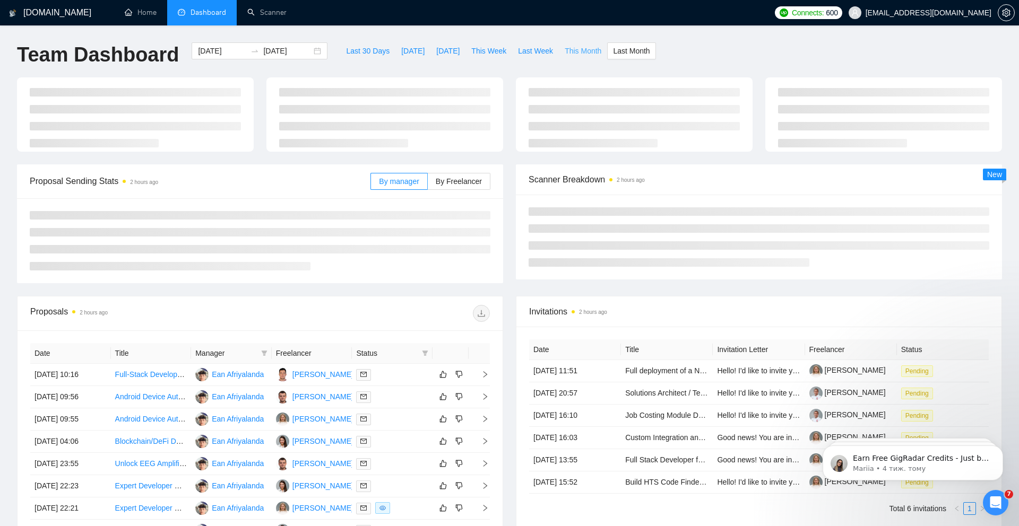
type input "[DATE]"
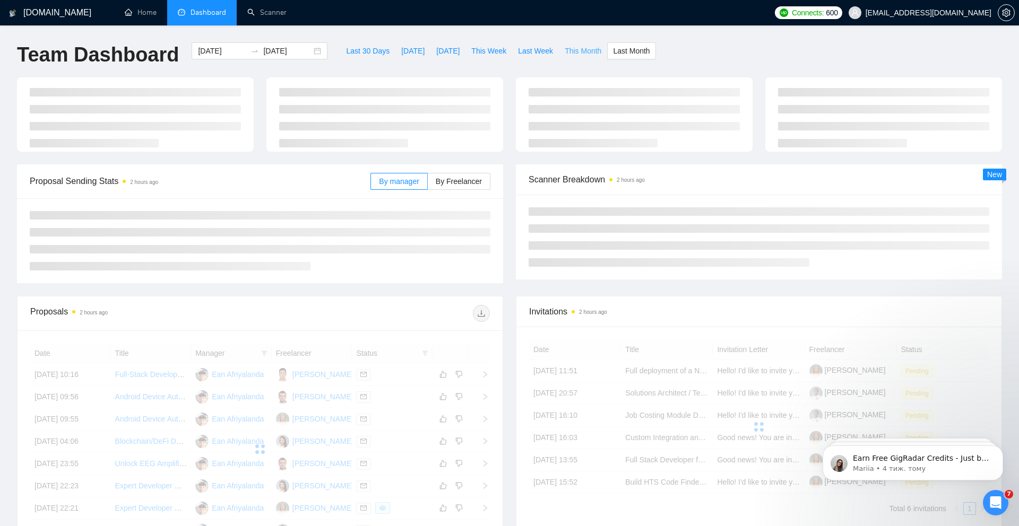
click at [590, 57] on button "This Month" at bounding box center [583, 50] width 48 height 17
type input "[DATE]"
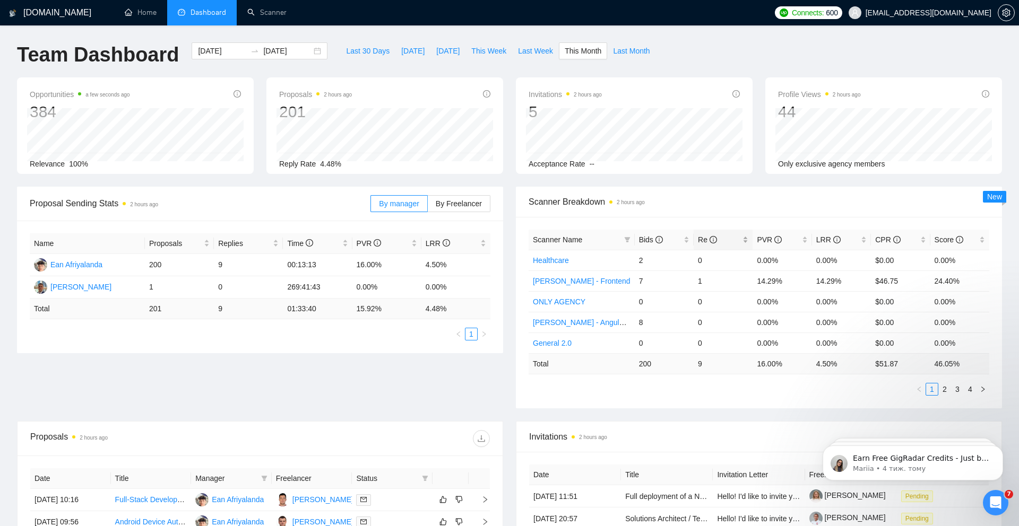
click at [703, 241] on span "Re" at bounding box center [707, 240] width 19 height 8
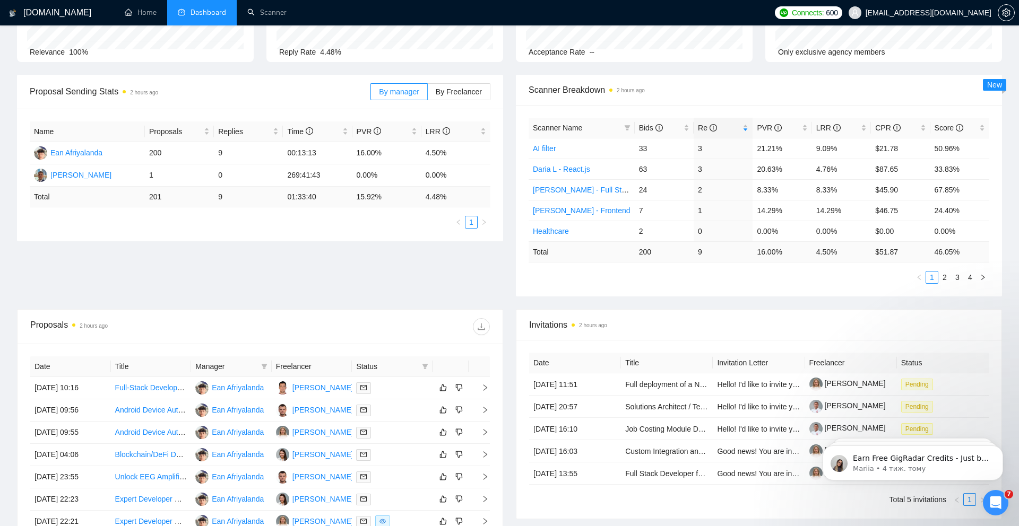
scroll to position [114, 0]
click at [945, 275] on link "2" at bounding box center [945, 276] width 12 height 12
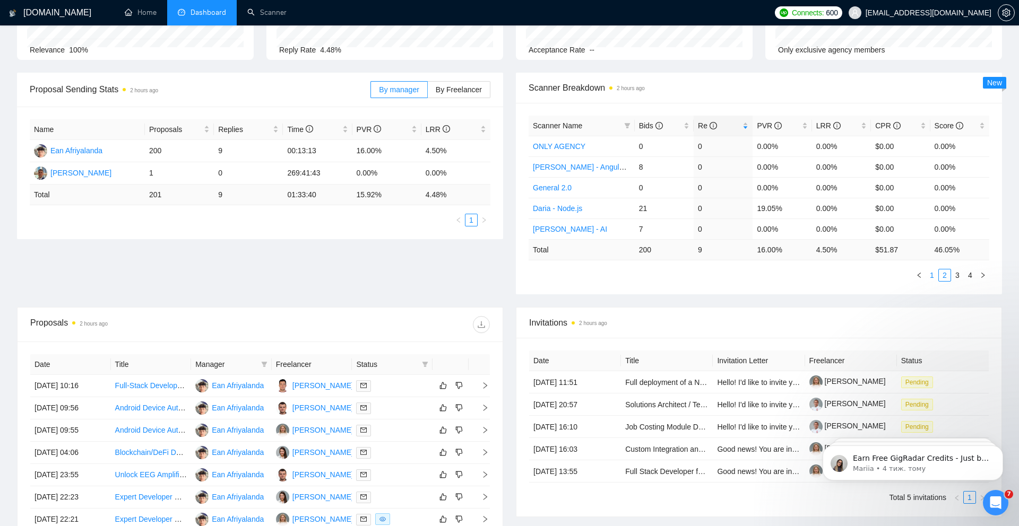
click at [933, 276] on link "1" at bounding box center [932, 276] width 12 height 12
click at [947, 276] on link "2" at bounding box center [945, 276] width 12 height 12
drag, startPoint x: 636, startPoint y: 206, endPoint x: 653, endPoint y: 206, distance: 16.4
click at [653, 206] on td "21" at bounding box center [664, 208] width 59 height 21
drag, startPoint x: 758, startPoint y: 208, endPoint x: 792, endPoint y: 210, distance: 33.5
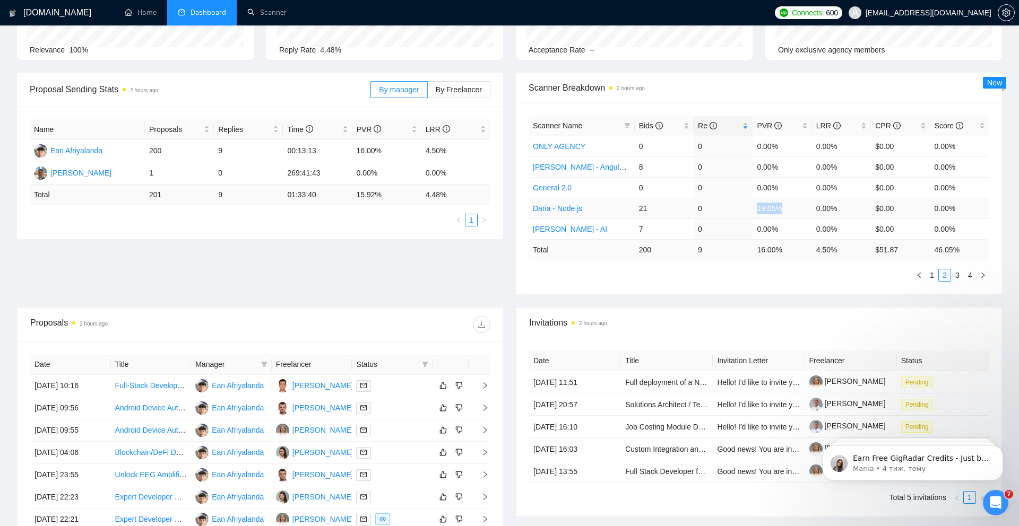
click at [792, 210] on td "19.05%" at bounding box center [781, 208] width 59 height 21
click at [768, 207] on td "19.05%" at bounding box center [781, 208] width 59 height 21
drag, startPoint x: 759, startPoint y: 207, endPoint x: 798, endPoint y: 210, distance: 38.8
click at [798, 210] on td "19.05%" at bounding box center [781, 208] width 59 height 21
drag, startPoint x: 818, startPoint y: 209, endPoint x: 846, endPoint y: 209, distance: 28.1
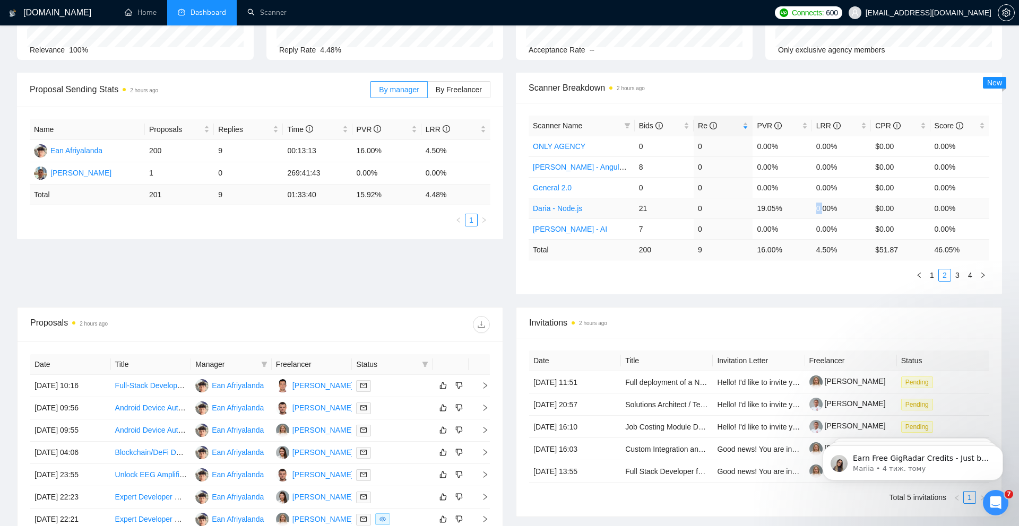
click at [842, 209] on td "0.00%" at bounding box center [841, 208] width 59 height 21
click at [648, 126] on span "Bids" at bounding box center [651, 126] width 24 height 8
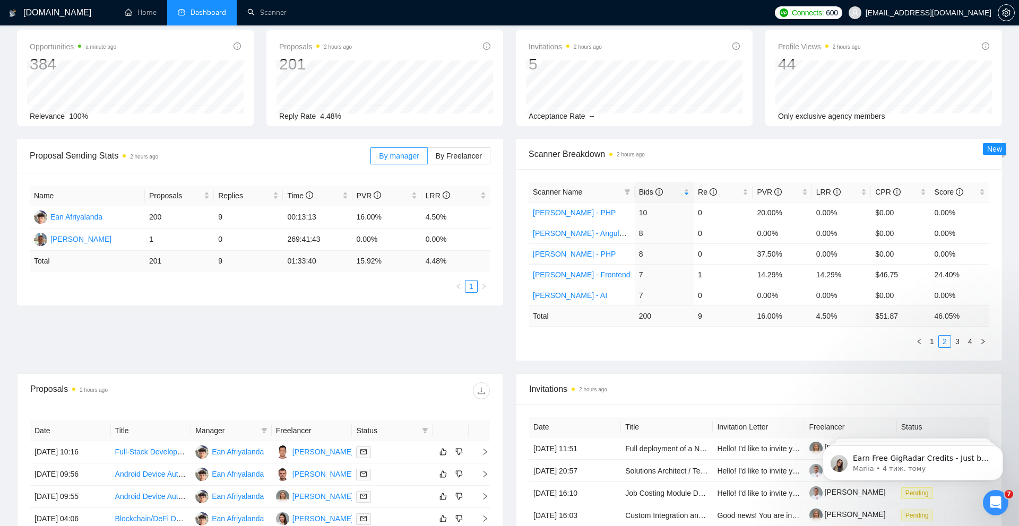
scroll to position [0, 0]
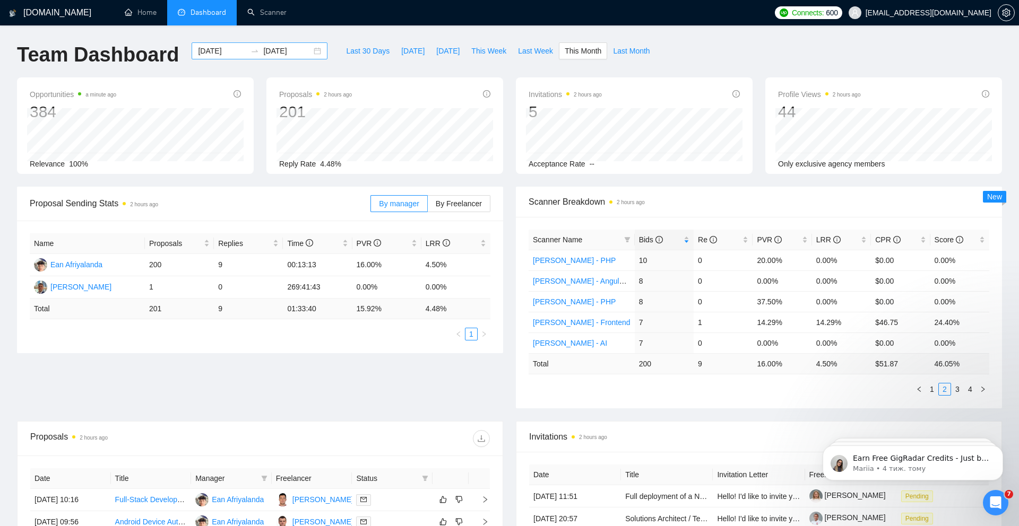
click at [284, 52] on input "[DATE]" at bounding box center [287, 51] width 48 height 12
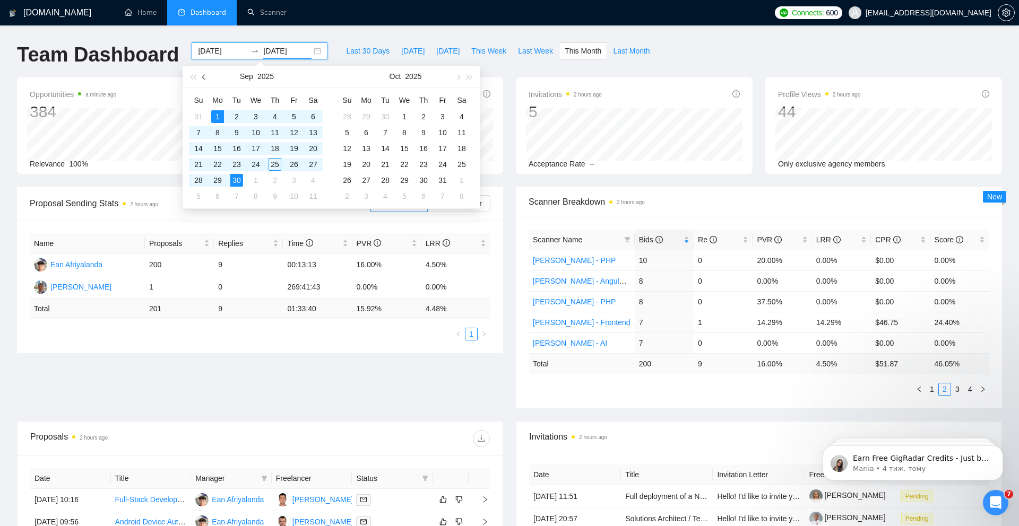
click at [202, 79] on button "button" at bounding box center [204, 76] width 12 height 21
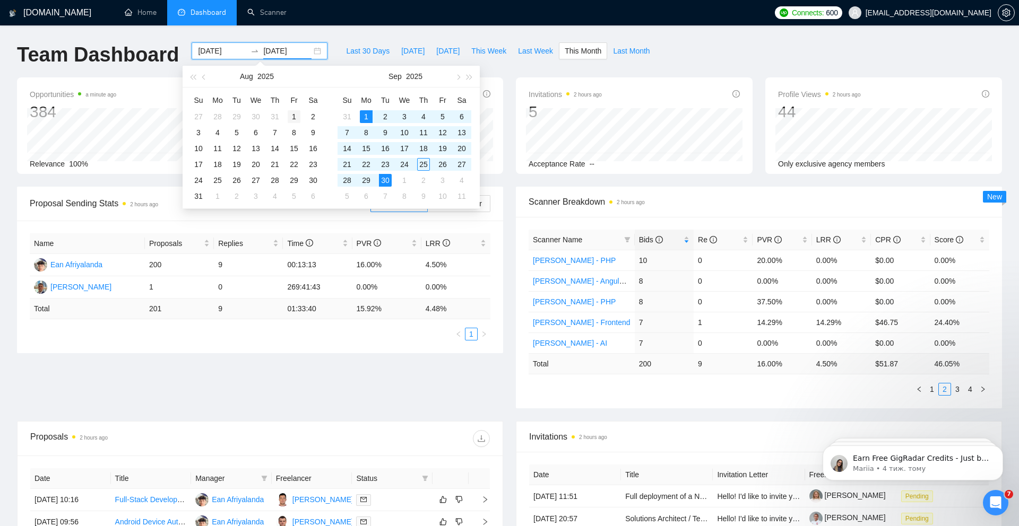
type input "[DATE]"
click at [294, 113] on div "1" at bounding box center [294, 116] width 13 height 13
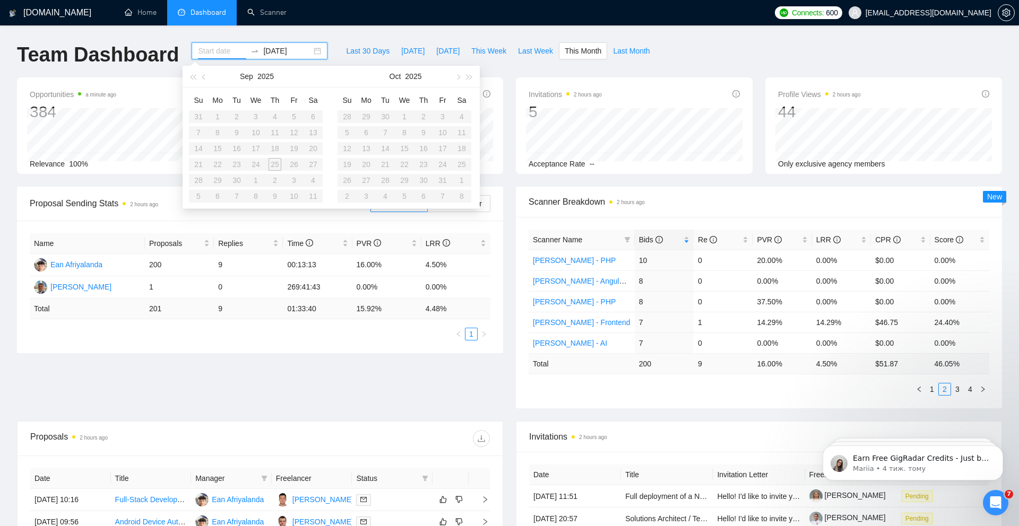
click at [314, 181] on table "Su Mo Tu We Th Fr Sa 31 1 2 3 4 5 6 7 8 9 10 11 12 13 14 15 16 17 18 19 20 21 2…" at bounding box center [256, 148] width 134 height 112
click at [273, 55] on input "[DATE]" at bounding box center [287, 51] width 48 height 12
type input "[DATE]"
click at [314, 179] on div "30" at bounding box center [313, 180] width 13 height 13
click at [202, 76] on span "button" at bounding box center [204, 76] width 5 height 5
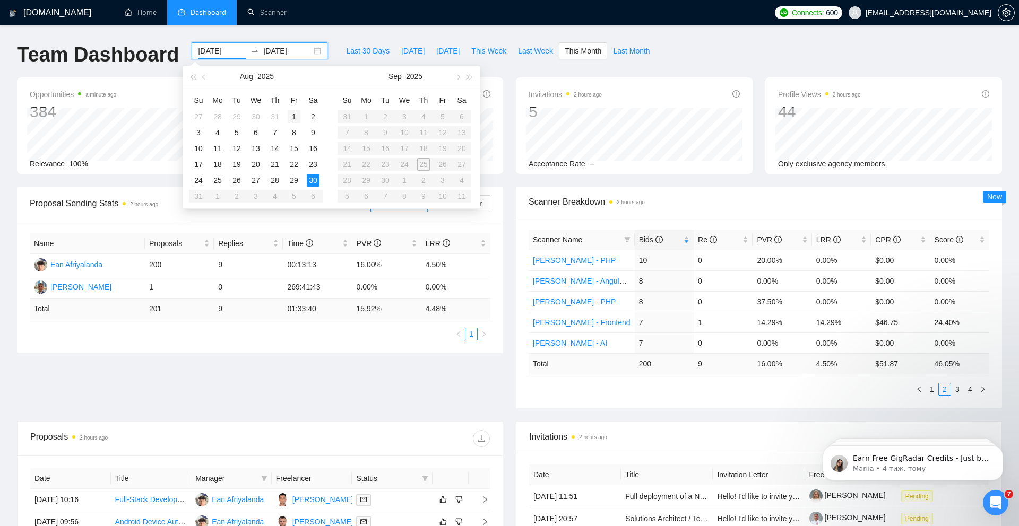
type input "[DATE]"
click at [294, 117] on div "1" at bounding box center [294, 116] width 13 height 13
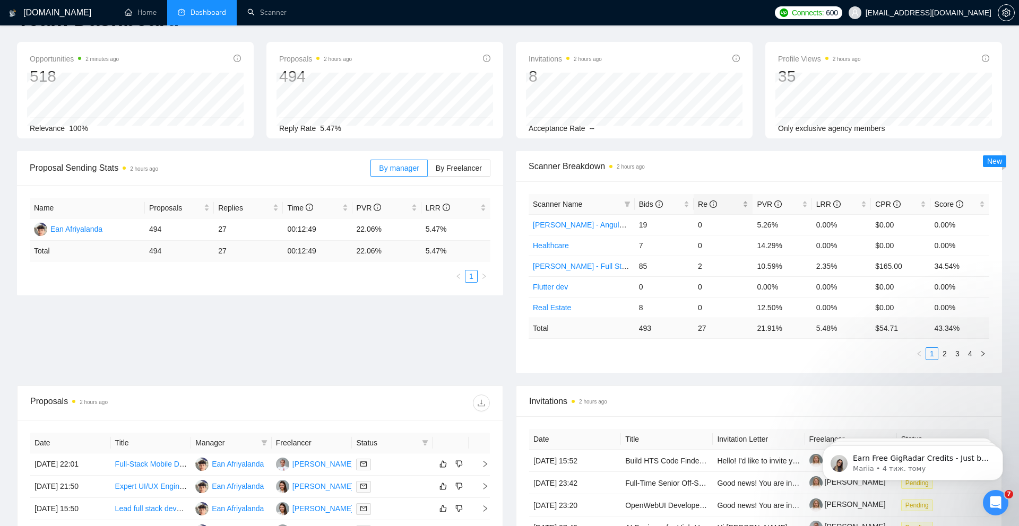
scroll to position [38, 0]
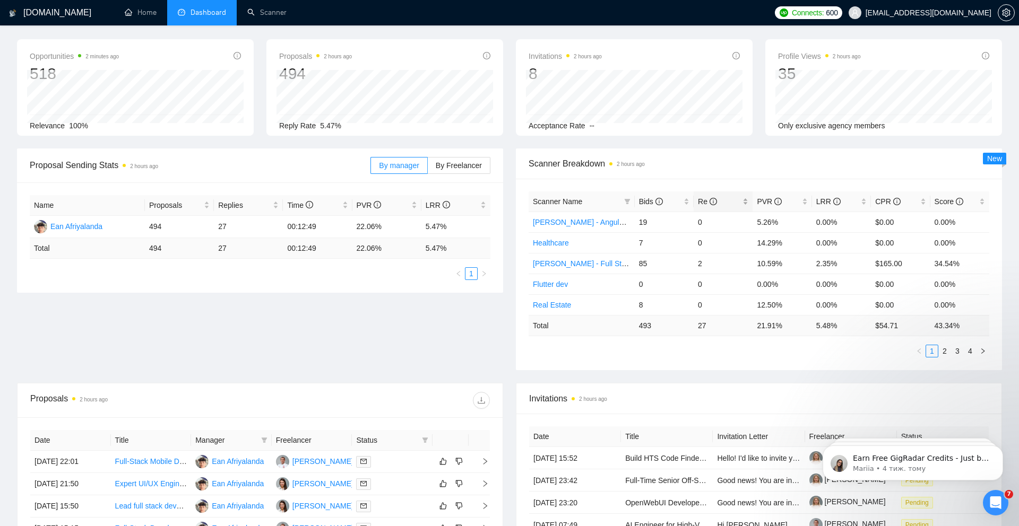
click at [698, 202] on span "Re" at bounding box center [707, 201] width 19 height 8
click at [699, 202] on span "Re" at bounding box center [707, 201] width 19 height 8
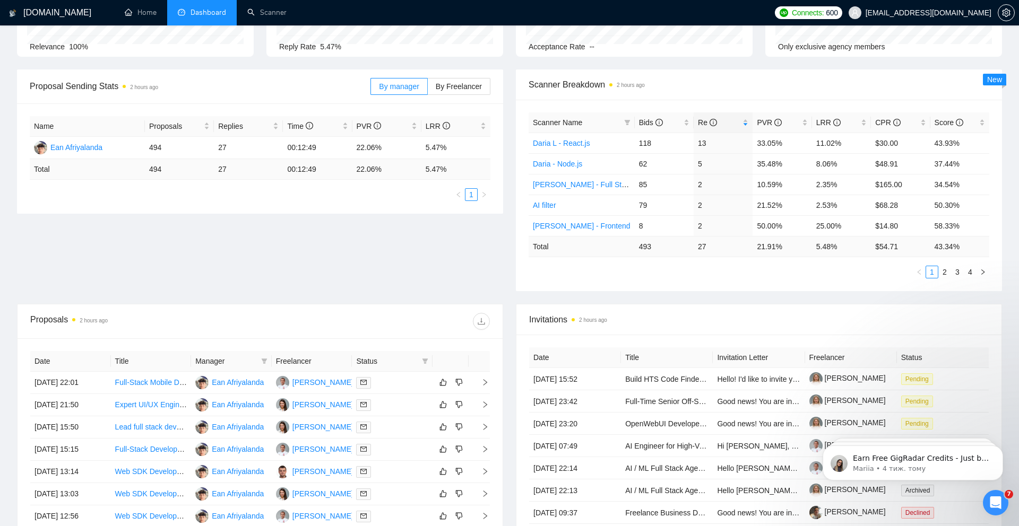
scroll to position [120, 0]
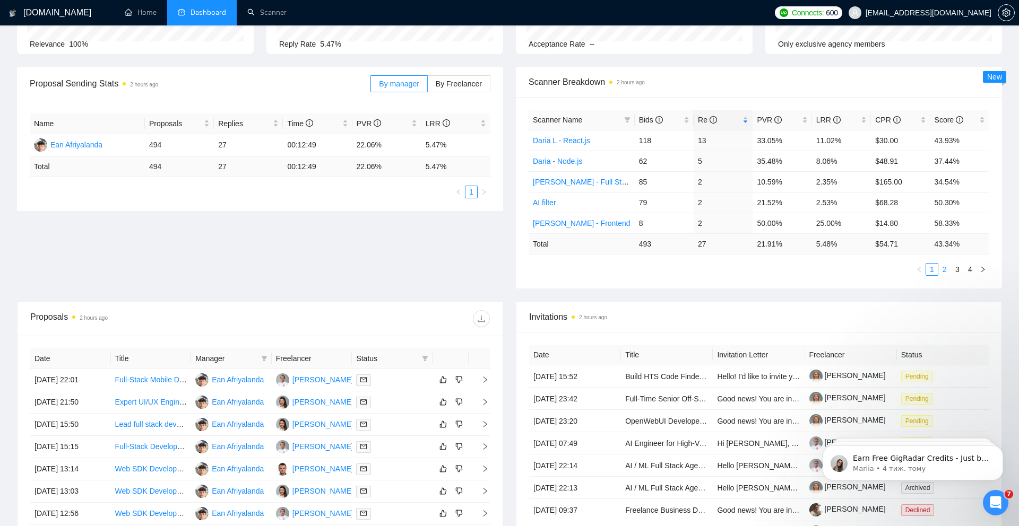
click at [947, 271] on link "2" at bounding box center [945, 270] width 12 height 12
drag, startPoint x: 633, startPoint y: 143, endPoint x: 662, endPoint y: 143, distance: 29.2
click at [662, 143] on tr "[PERSON_NAME] - PHP 47 1 12.77% 2.13% $186.00 43.03%" at bounding box center [759, 140] width 461 height 21
drag, startPoint x: 638, startPoint y: 159, endPoint x: 683, endPoint y: 159, distance: 44.6
click at [682, 159] on td "26" at bounding box center [664, 161] width 59 height 21
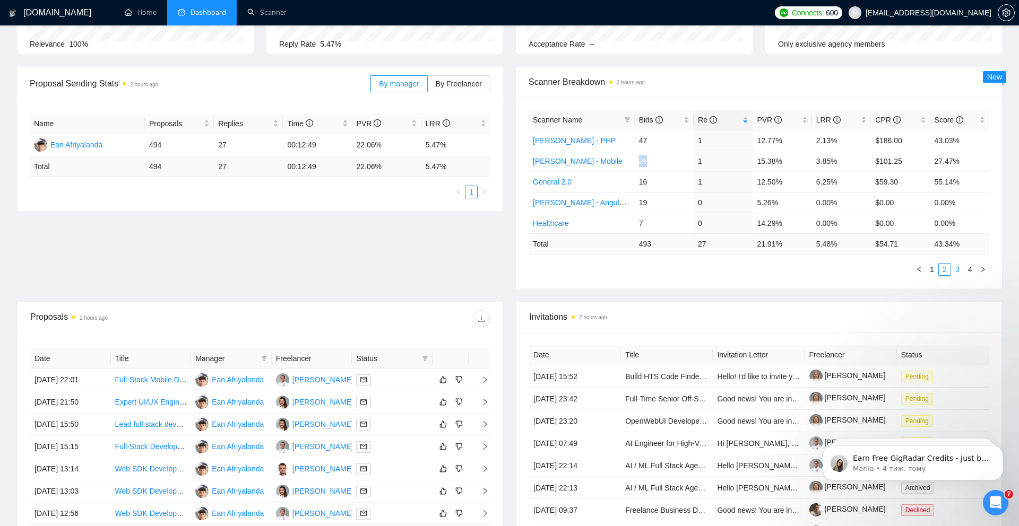
click at [957, 268] on link "3" at bounding box center [957, 270] width 12 height 12
click at [971, 270] on link "4" at bounding box center [970, 270] width 12 height 12
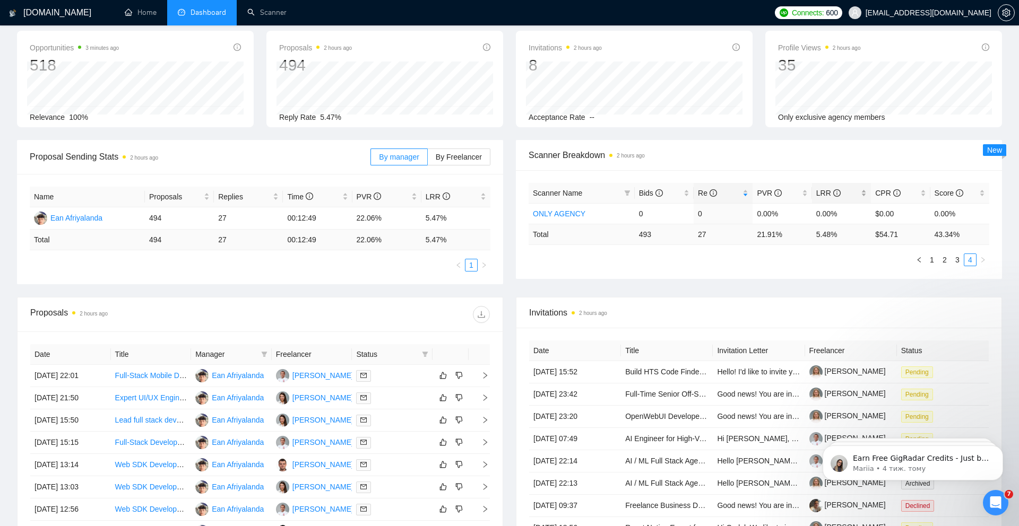
scroll to position [56, 0]
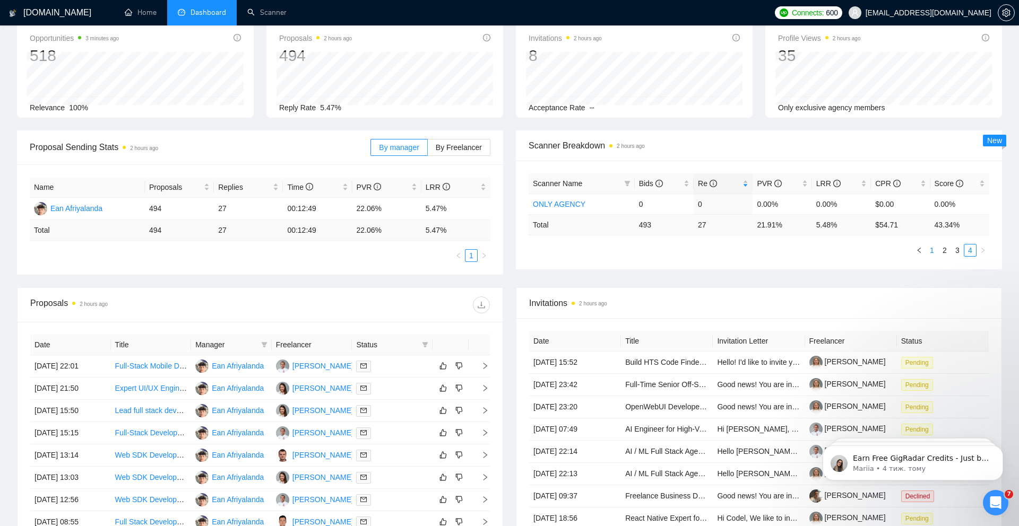
click at [931, 252] on link "1" at bounding box center [932, 251] width 12 height 12
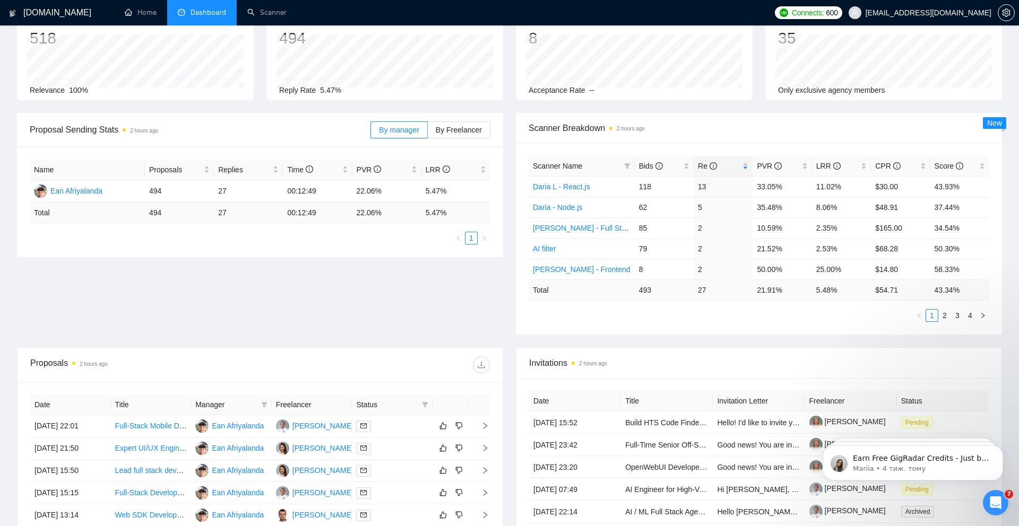
scroll to position [106, 0]
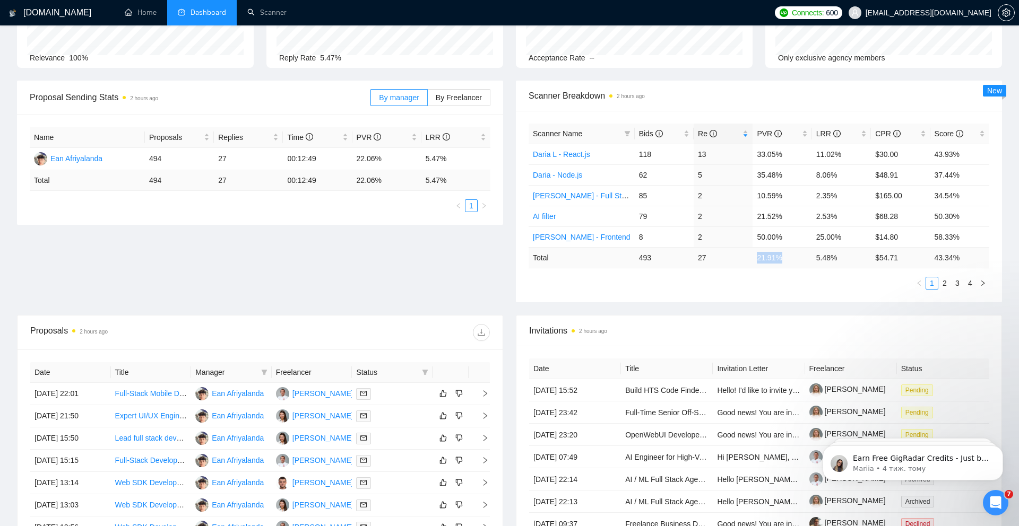
drag, startPoint x: 756, startPoint y: 258, endPoint x: 790, endPoint y: 258, distance: 34.0
click at [790, 258] on td "21.91 %" at bounding box center [781, 257] width 59 height 21
drag, startPoint x: 815, startPoint y: 260, endPoint x: 844, endPoint y: 260, distance: 29.2
click at [844, 260] on td "5.48 %" at bounding box center [841, 257] width 59 height 21
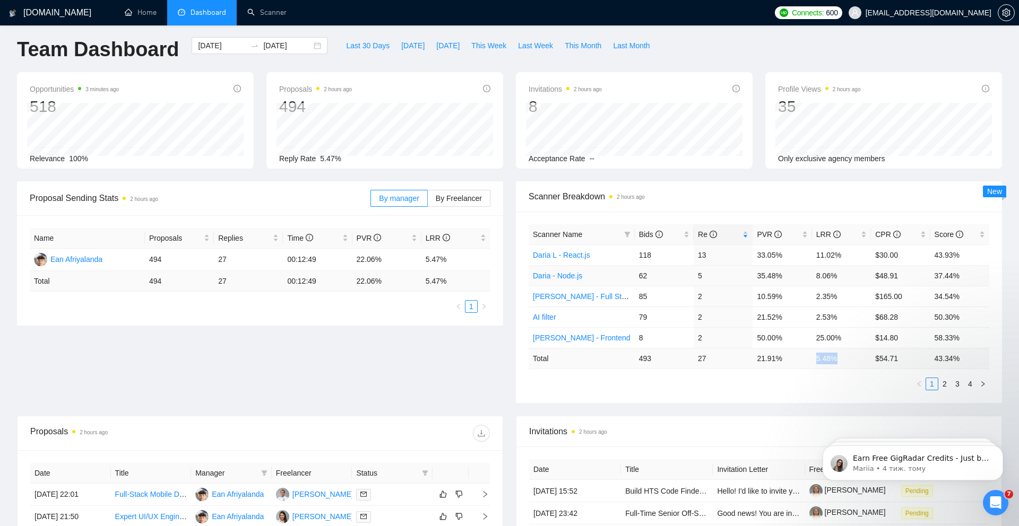
scroll to position [0, 0]
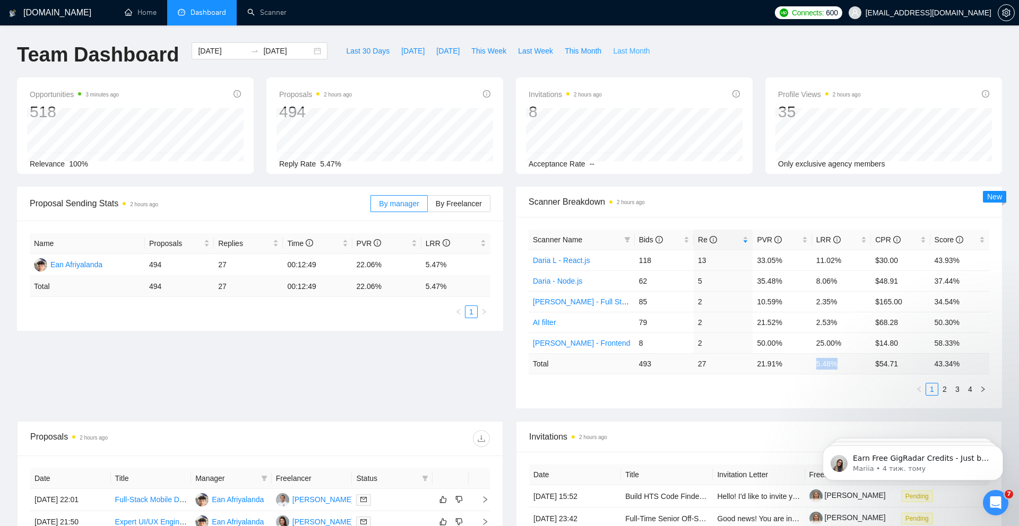
click at [646, 47] on span "Last Month" at bounding box center [631, 51] width 37 height 12
type input "[DATE]"
click at [699, 238] on span "Re" at bounding box center [707, 240] width 19 height 8
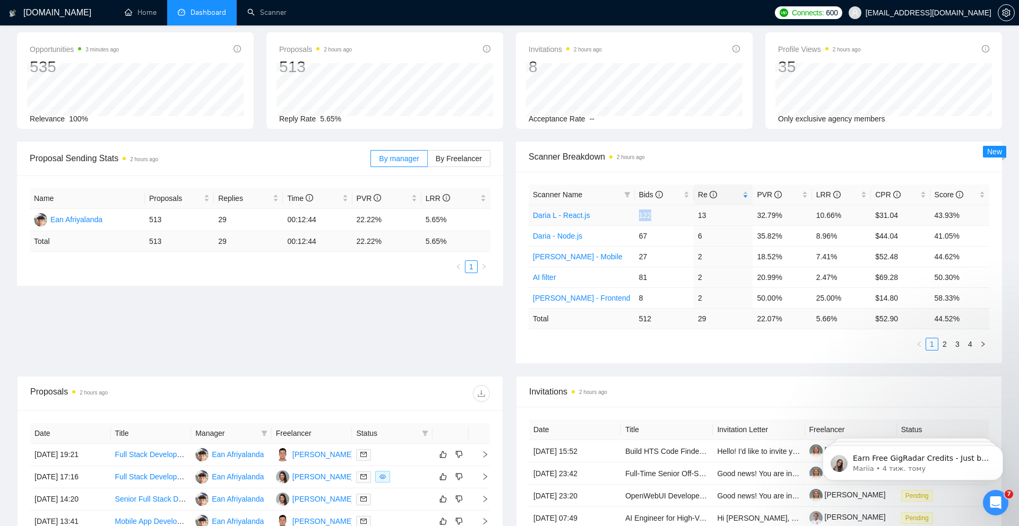
drag, startPoint x: 637, startPoint y: 215, endPoint x: 674, endPoint y: 215, distance: 36.6
click at [674, 215] on td "122" at bounding box center [664, 215] width 59 height 21
drag, startPoint x: 634, startPoint y: 234, endPoint x: 657, endPoint y: 234, distance: 23.3
click at [656, 234] on td "67" at bounding box center [664, 236] width 59 height 21
drag, startPoint x: 816, startPoint y: 218, endPoint x: 858, endPoint y: 218, distance: 41.4
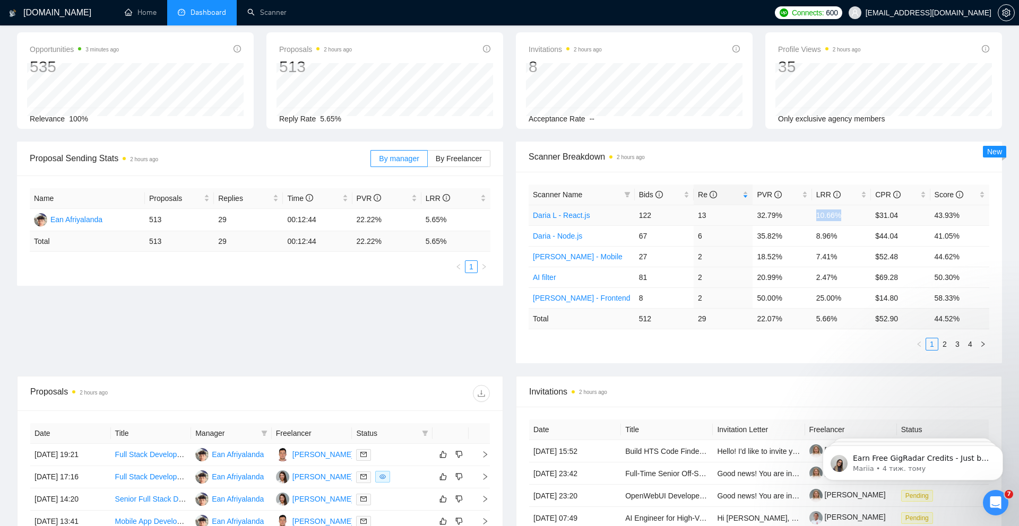
click at [858, 218] on td "10.66%" at bounding box center [841, 215] width 59 height 21
drag, startPoint x: 814, startPoint y: 238, endPoint x: 850, endPoint y: 238, distance: 35.6
click at [850, 238] on td "8.96%" at bounding box center [841, 236] width 59 height 21
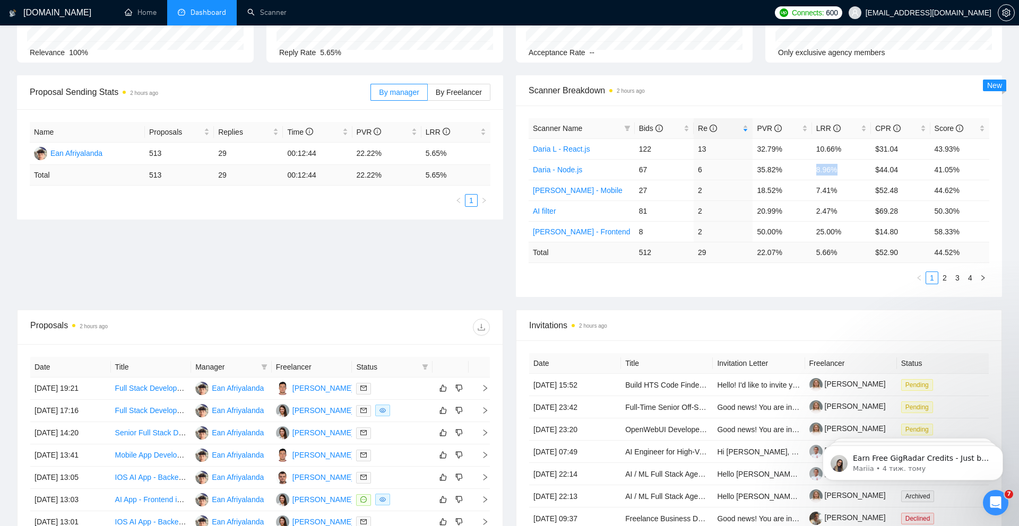
scroll to position [122, 0]
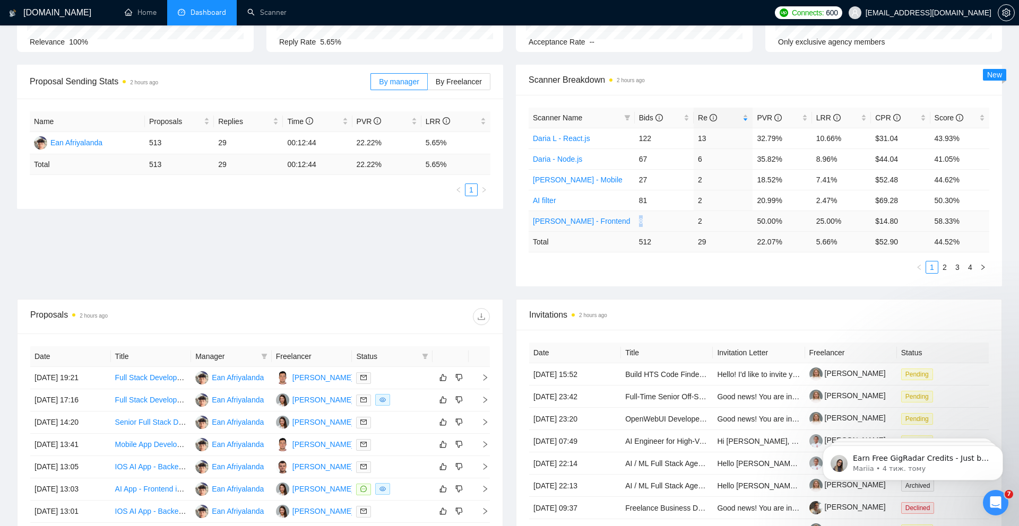
drag, startPoint x: 639, startPoint y: 220, endPoint x: 681, endPoint y: 220, distance: 42.5
click at [681, 220] on td "8" at bounding box center [664, 221] width 59 height 21
drag, startPoint x: 698, startPoint y: 221, endPoint x: 721, endPoint y: 220, distance: 22.3
click at [721, 220] on td "2" at bounding box center [723, 221] width 59 height 21
click at [943, 265] on link "2" at bounding box center [945, 268] width 12 height 12
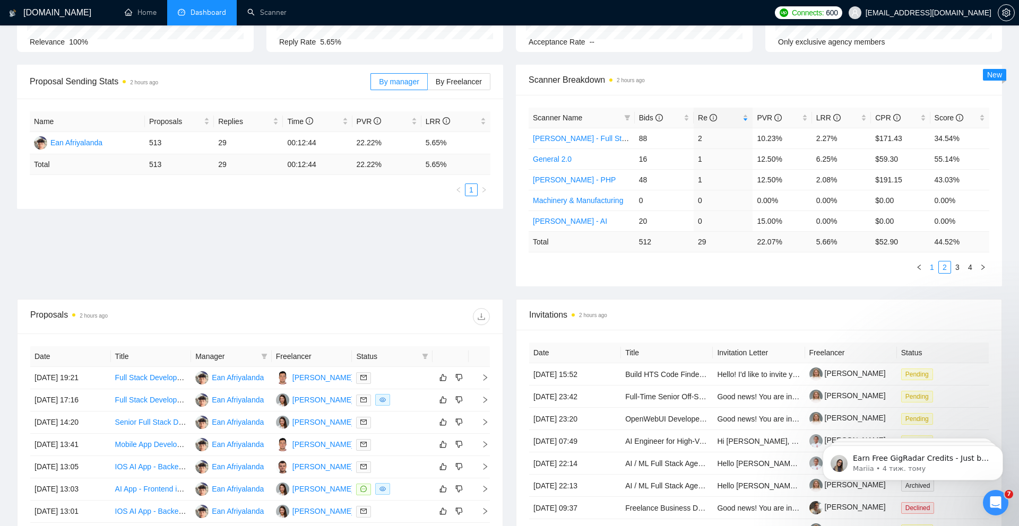
click at [932, 266] on link "1" at bounding box center [932, 268] width 12 height 12
click at [822, 124] on div "LRR" at bounding box center [841, 118] width 50 height 12
click at [822, 123] on span "LRR" at bounding box center [837, 118] width 42 height 12
click at [947, 269] on link "2" at bounding box center [945, 268] width 12 height 12
click at [962, 268] on link "3" at bounding box center [957, 268] width 12 height 12
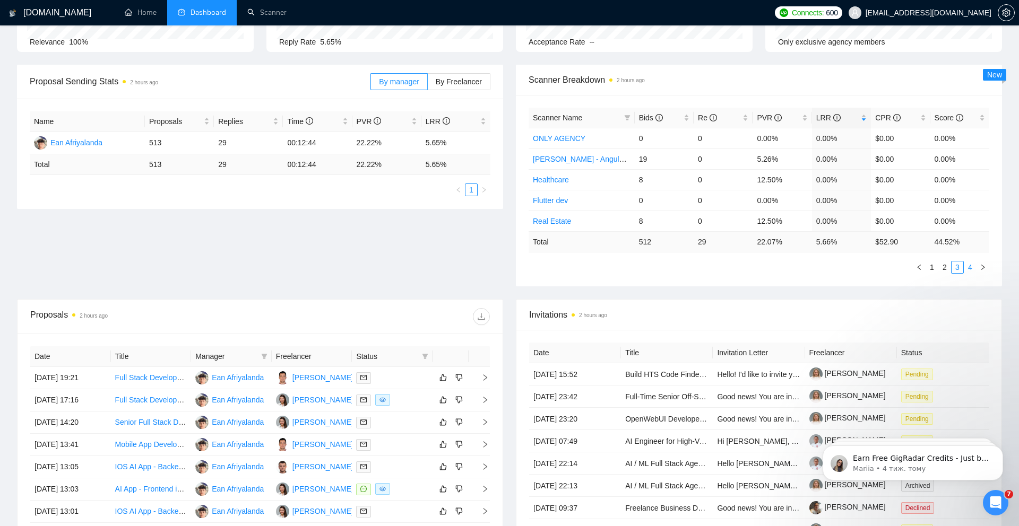
click at [971, 269] on link "4" at bounding box center [970, 268] width 12 height 12
